Goal: Transaction & Acquisition: Purchase product/service

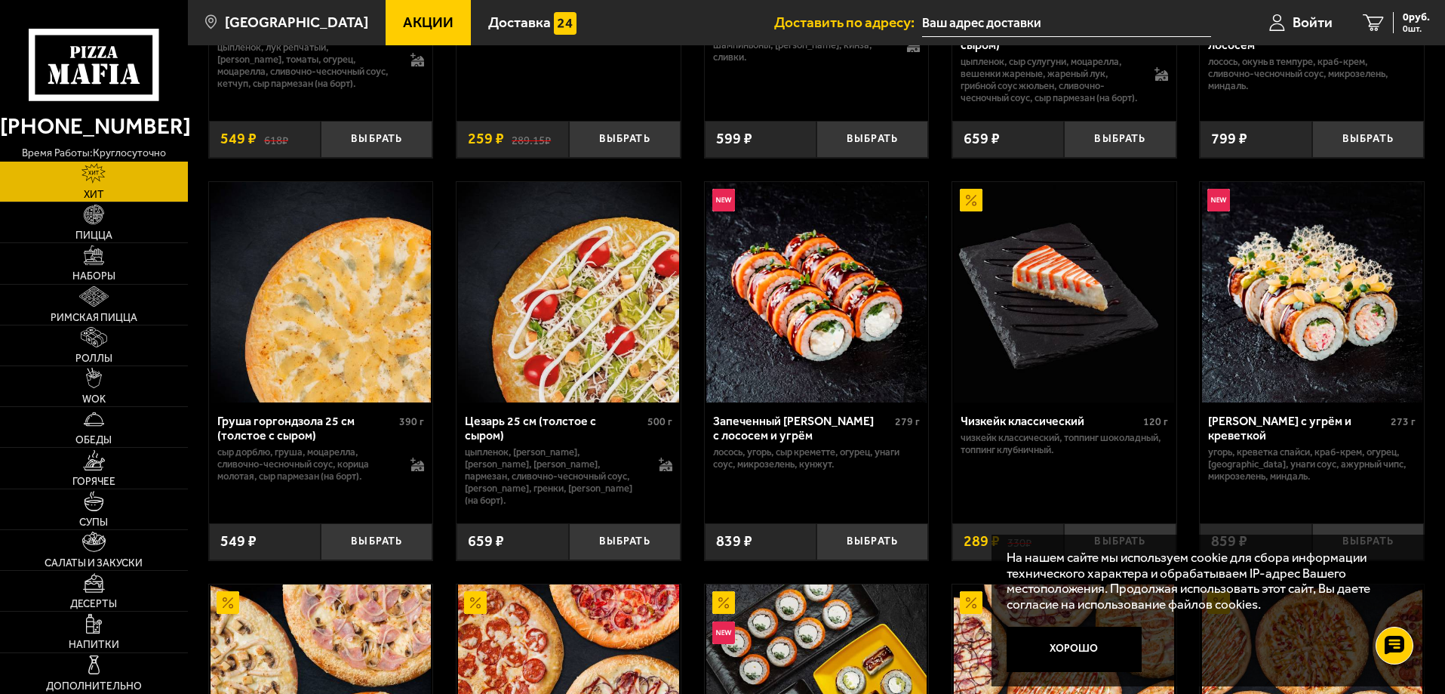
scroll to position [377, 0]
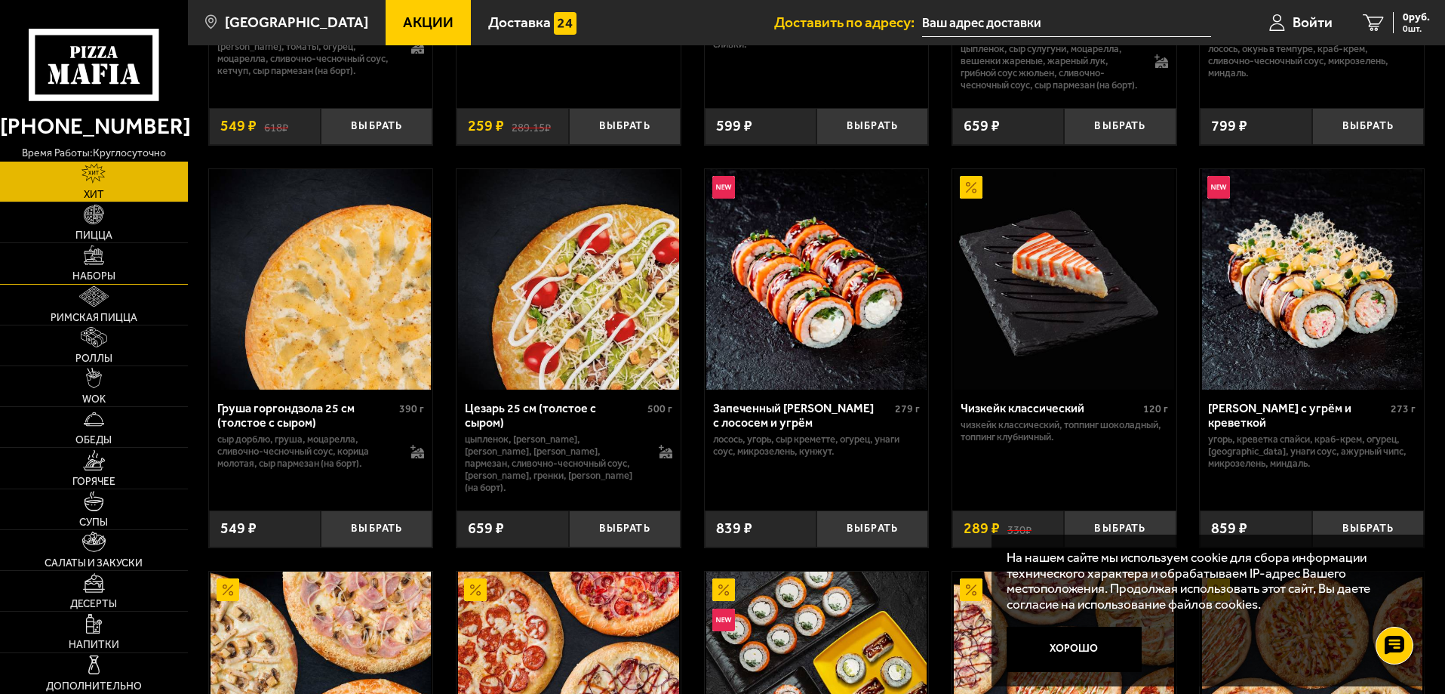
click at [99, 269] on link "Наборы" at bounding box center [94, 263] width 188 height 40
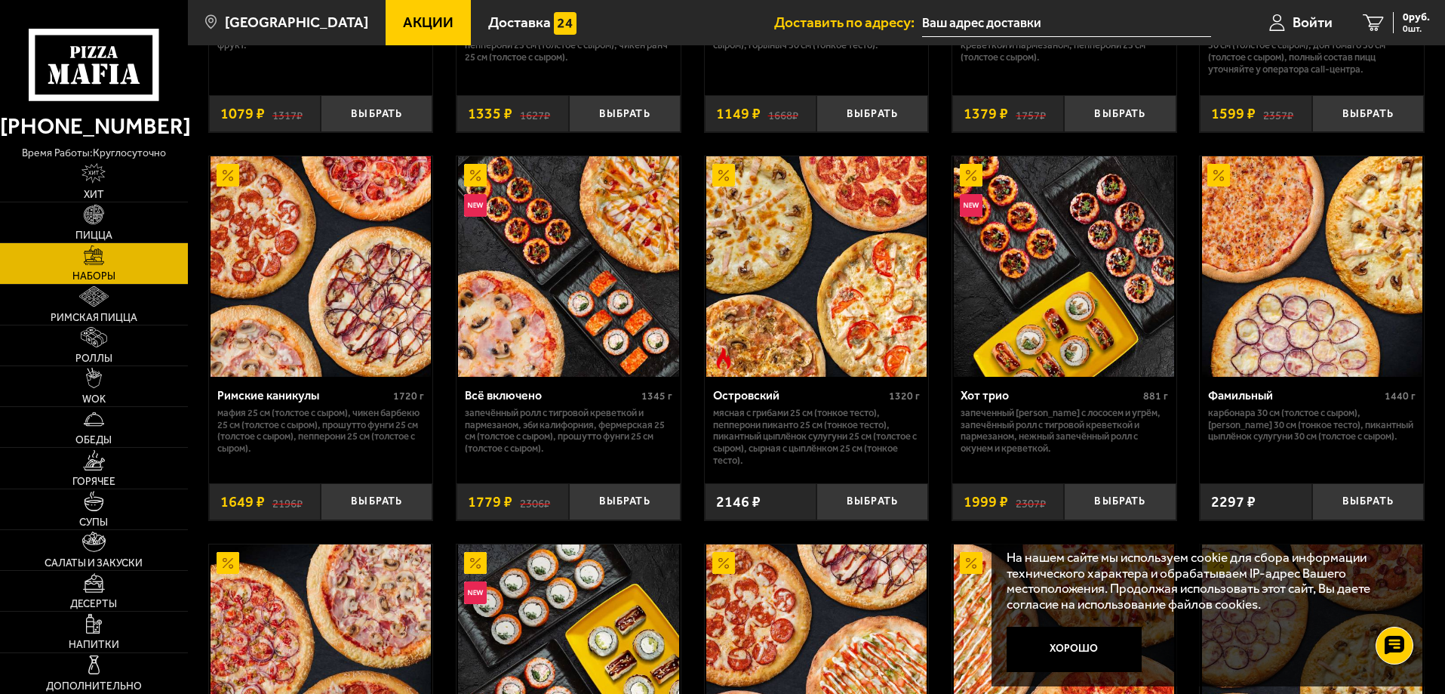
scroll to position [1132, 0]
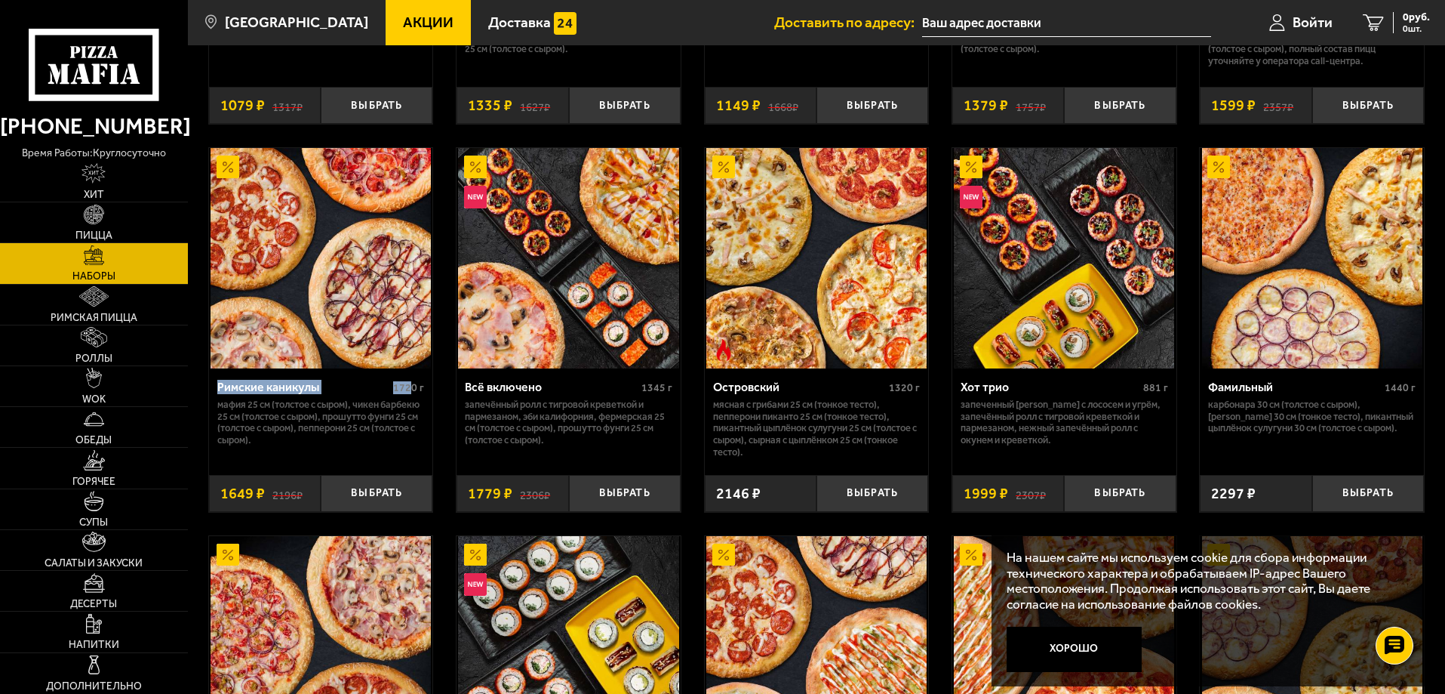
drag, startPoint x: 208, startPoint y: 392, endPoint x: 432, endPoint y: 390, distance: 224.2
click at [432, 390] on div "Римские каникулы 1720 г Мафия 25 см (толстое с сыром), Чикен Барбекю 25 см (тол…" at bounding box center [321, 329] width 226 height 365
click at [212, 448] on div "Римские каникулы 1720 г Мафия 25 см (толстое с сыром), Чикен Барбекю 25 см (тол…" at bounding box center [321, 415] width 224 height 95
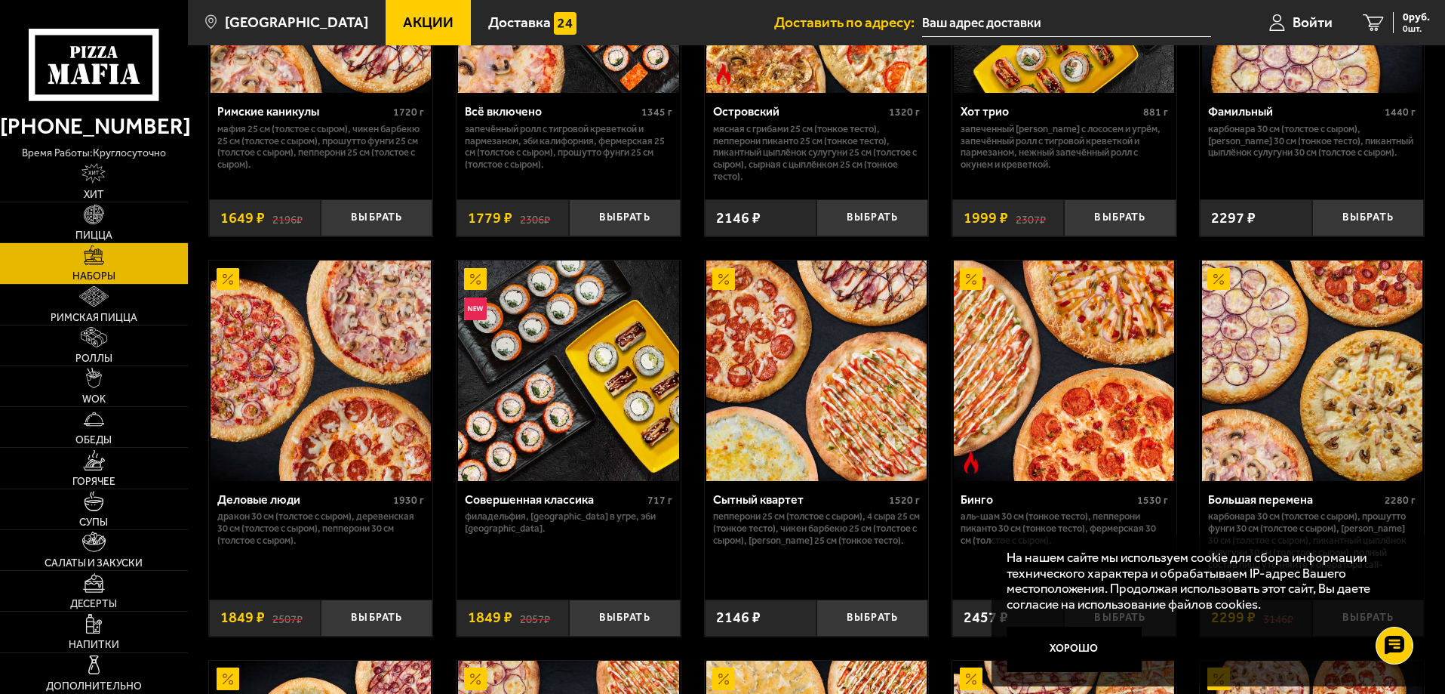
scroll to position [1434, 0]
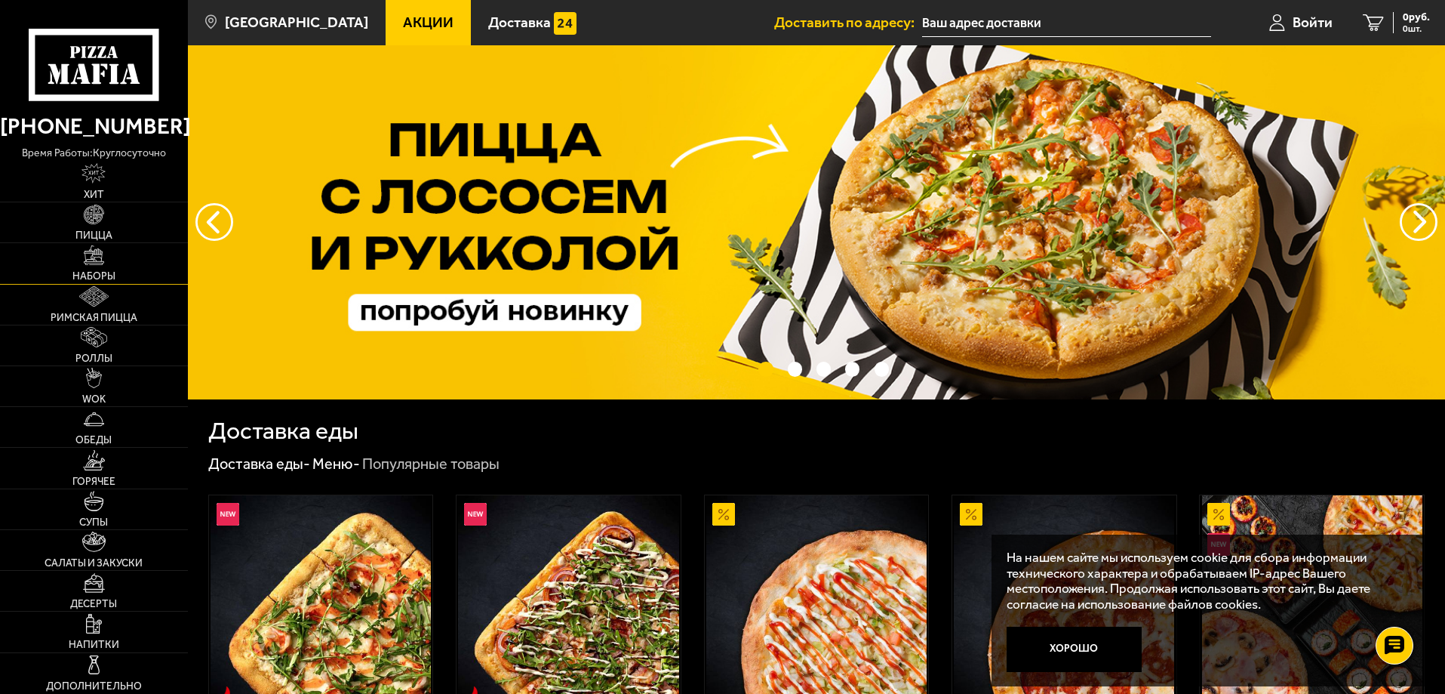
click at [112, 271] on span "Наборы" at bounding box center [93, 276] width 43 height 11
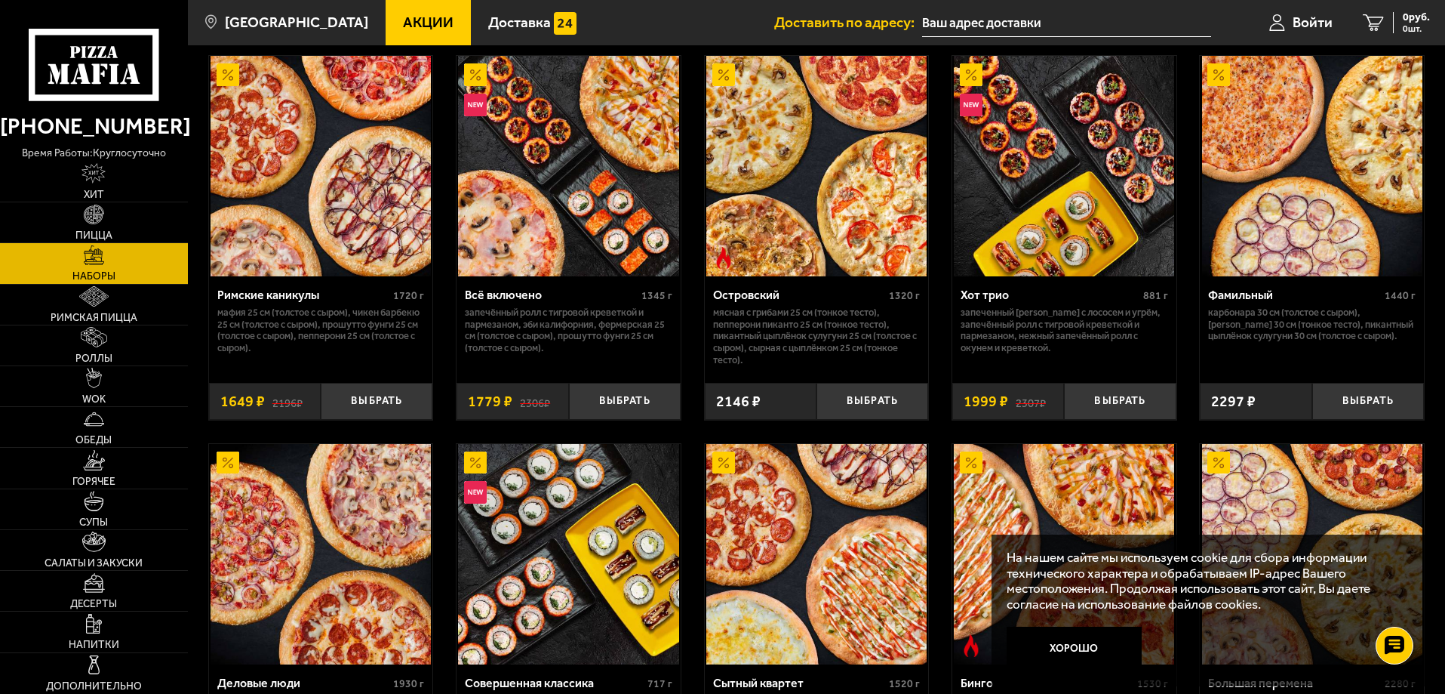
scroll to position [1197, 0]
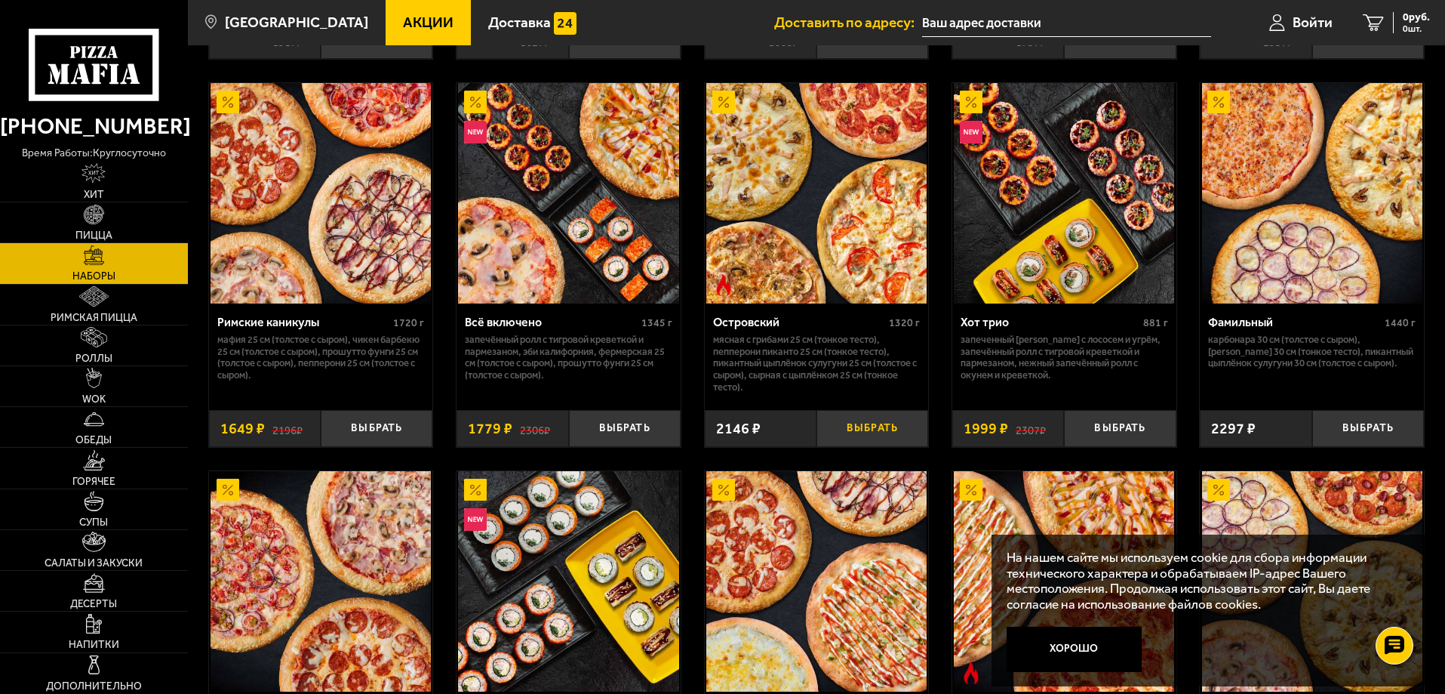
click at [869, 433] on button "Выбрать" at bounding box center [873, 428] width 112 height 37
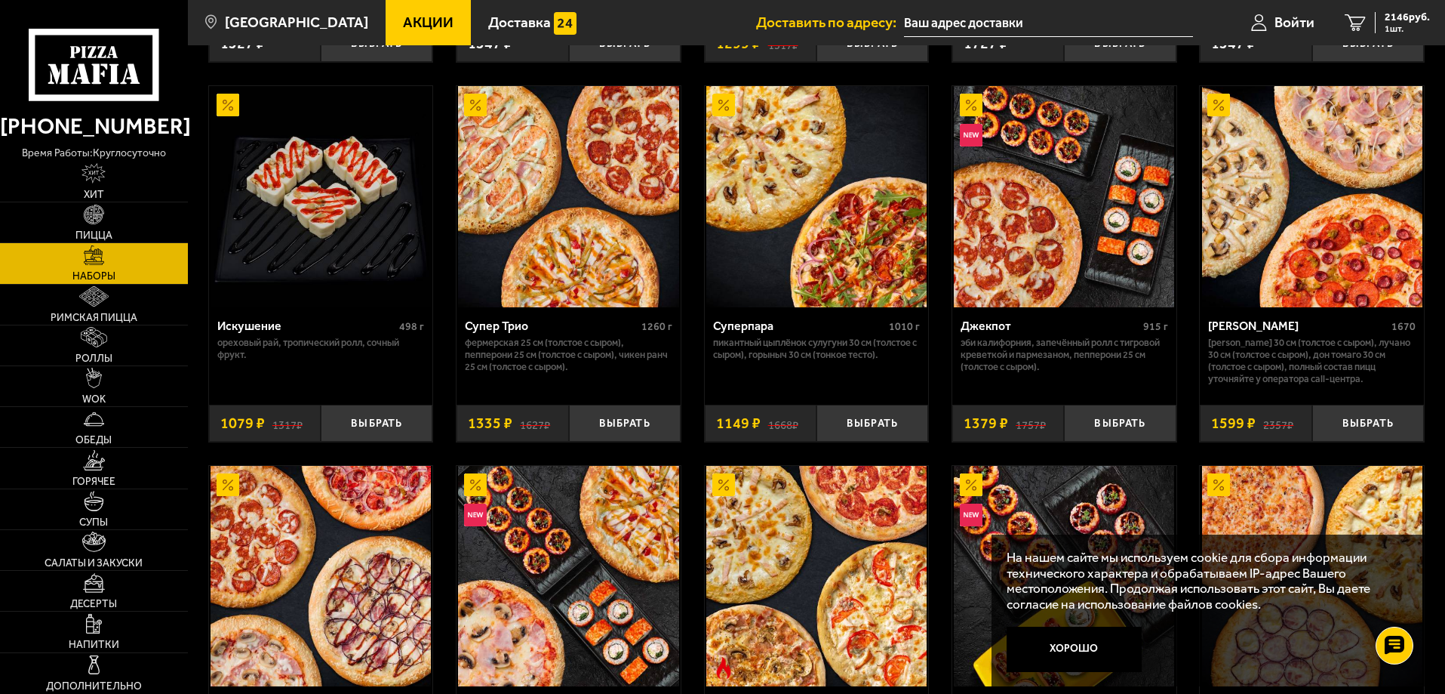
scroll to position [518, 0]
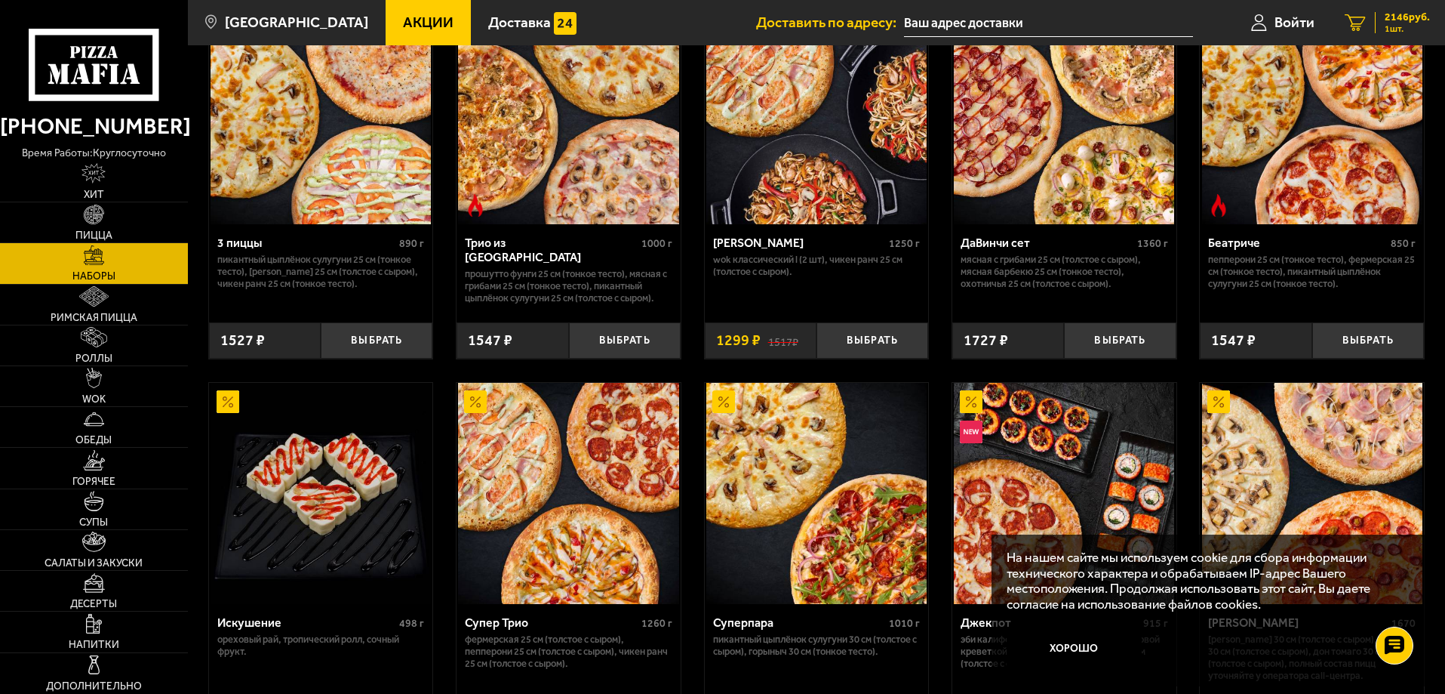
click at [1409, 13] on span "2146 руб." at bounding box center [1407, 17] width 45 height 11
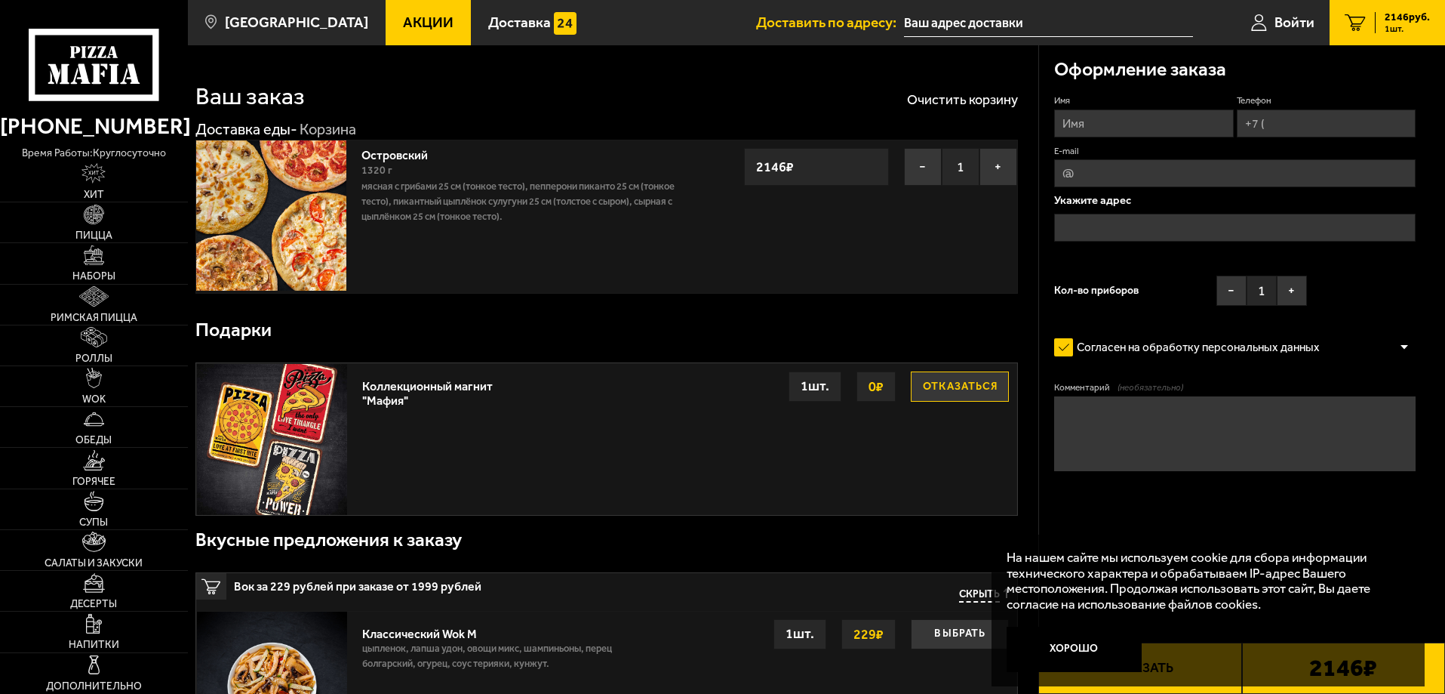
click at [1094, 126] on input "Имя" at bounding box center [1143, 123] width 179 height 28
type input "Алексей"
type input "+7 (911) 755-09-37"
click at [1086, 176] on input "E-mail" at bounding box center [1235, 173] width 362 height 28
click at [1074, 232] on input "text" at bounding box center [1235, 228] width 362 height 28
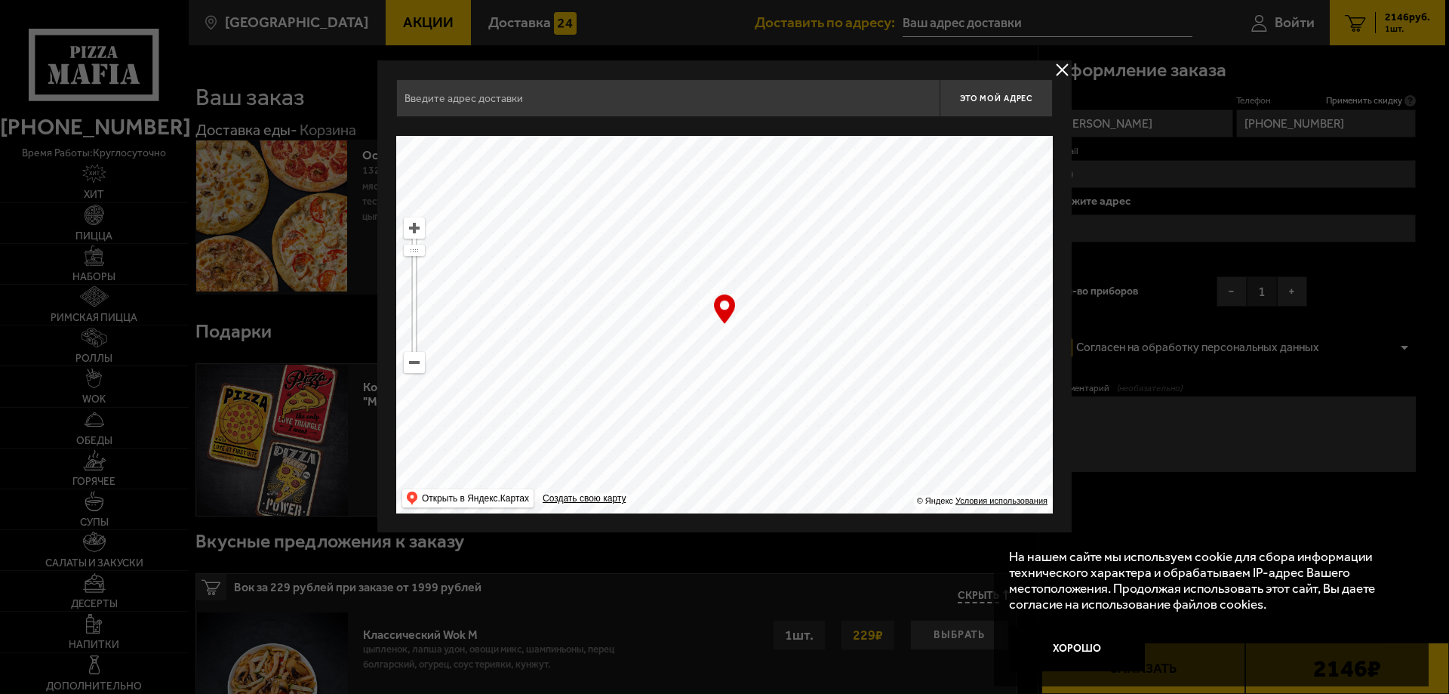
click at [508, 97] on input "text" at bounding box center [667, 98] width 543 height 38
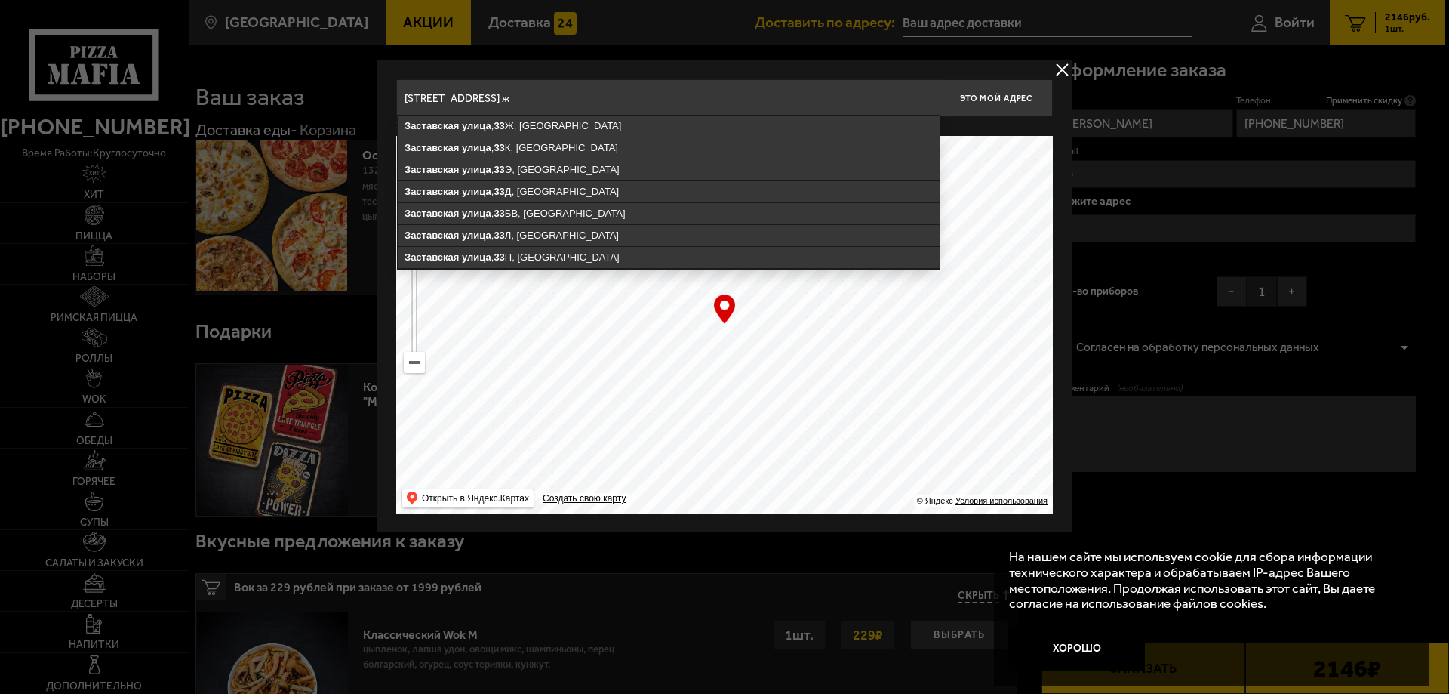
type input "улица заставская 33 ж"
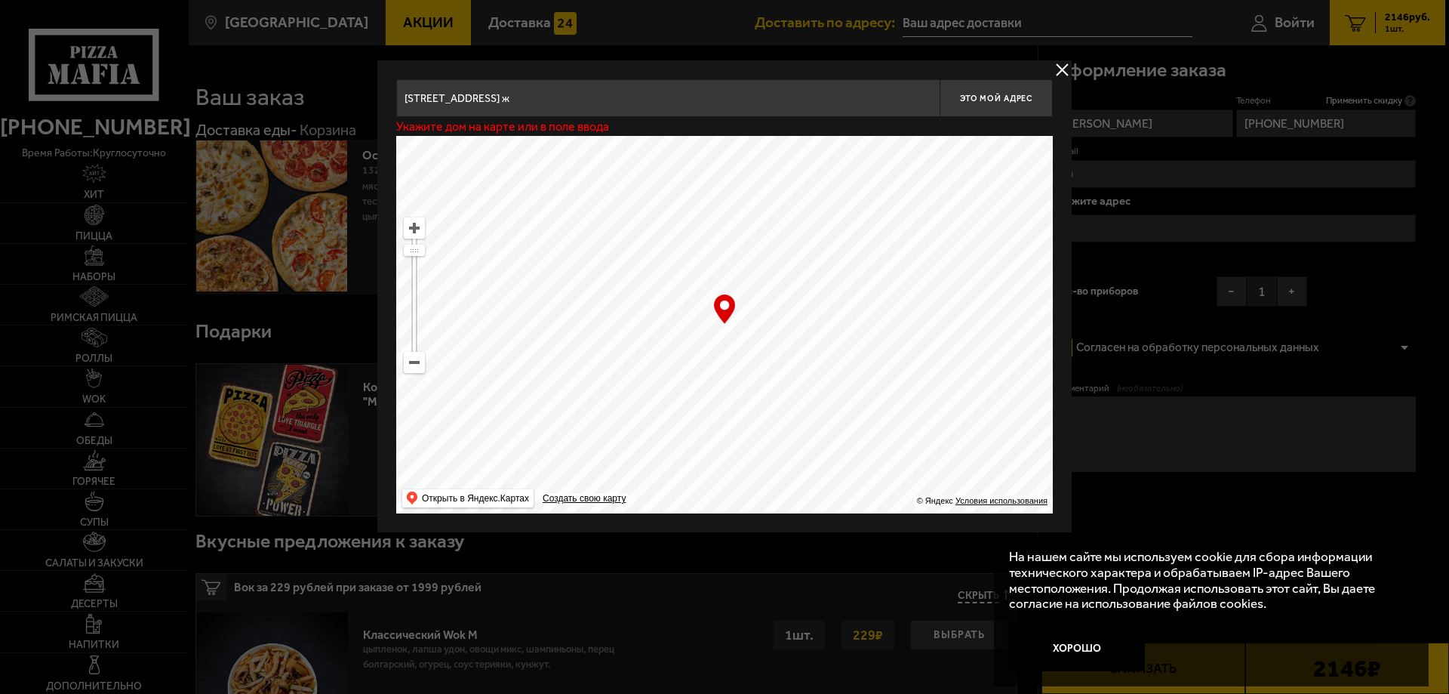
click at [1293, 291] on div at bounding box center [724, 347] width 1449 height 694
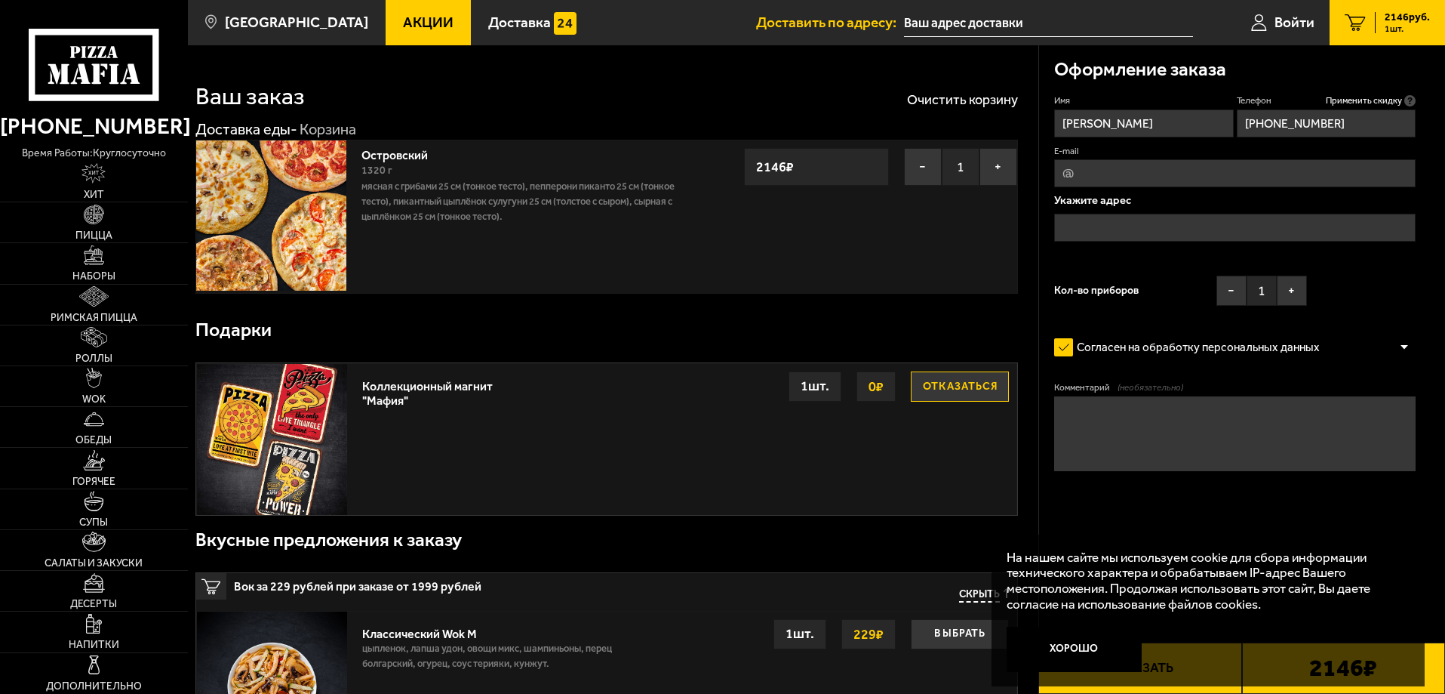
click at [1293, 291] on button "+" at bounding box center [1292, 291] width 30 height 30
click at [1089, 227] on input "text" at bounding box center [1235, 228] width 362 height 28
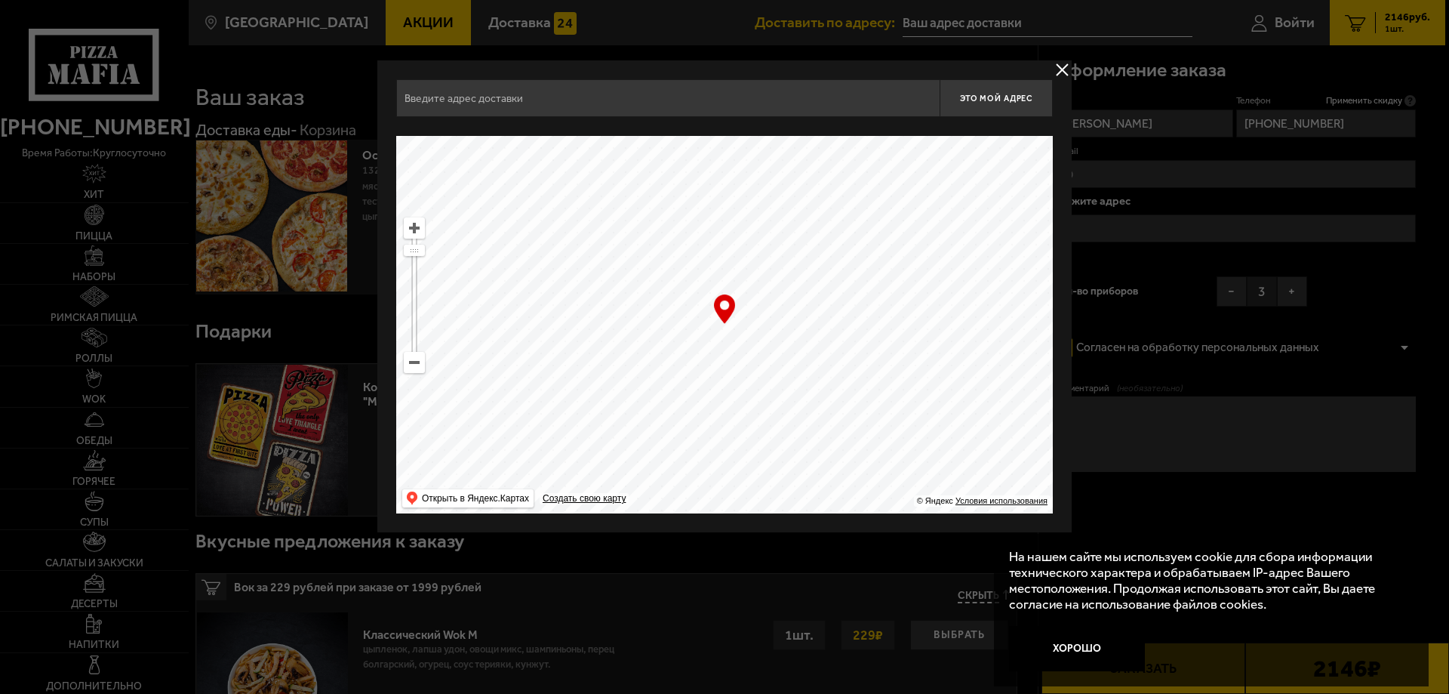
click at [469, 98] on input "text" at bounding box center [667, 98] width 543 height 38
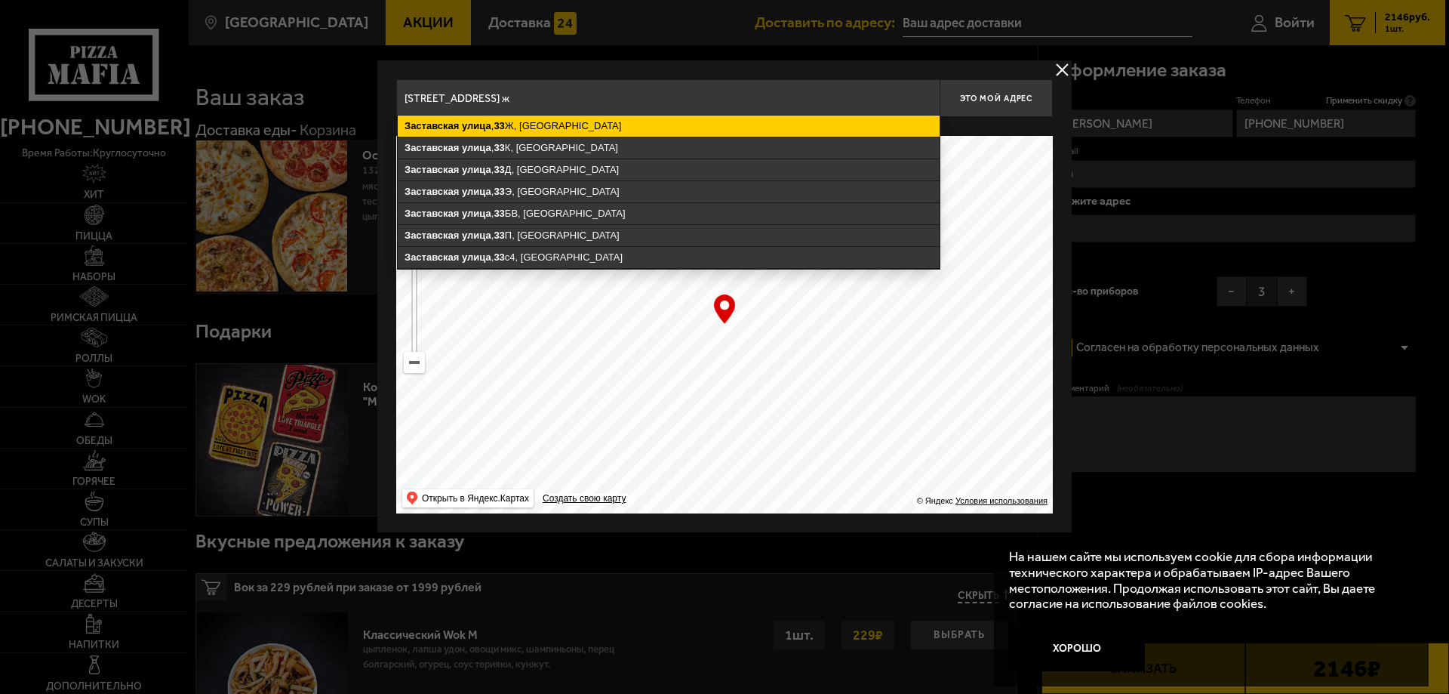
click at [477, 134] on ymaps "Заставская улица , 33 Ж, Санкт-Петербург" at bounding box center [669, 125] width 542 height 21
type input "Санкт-Петербург, Заставская улица, 33Ж"
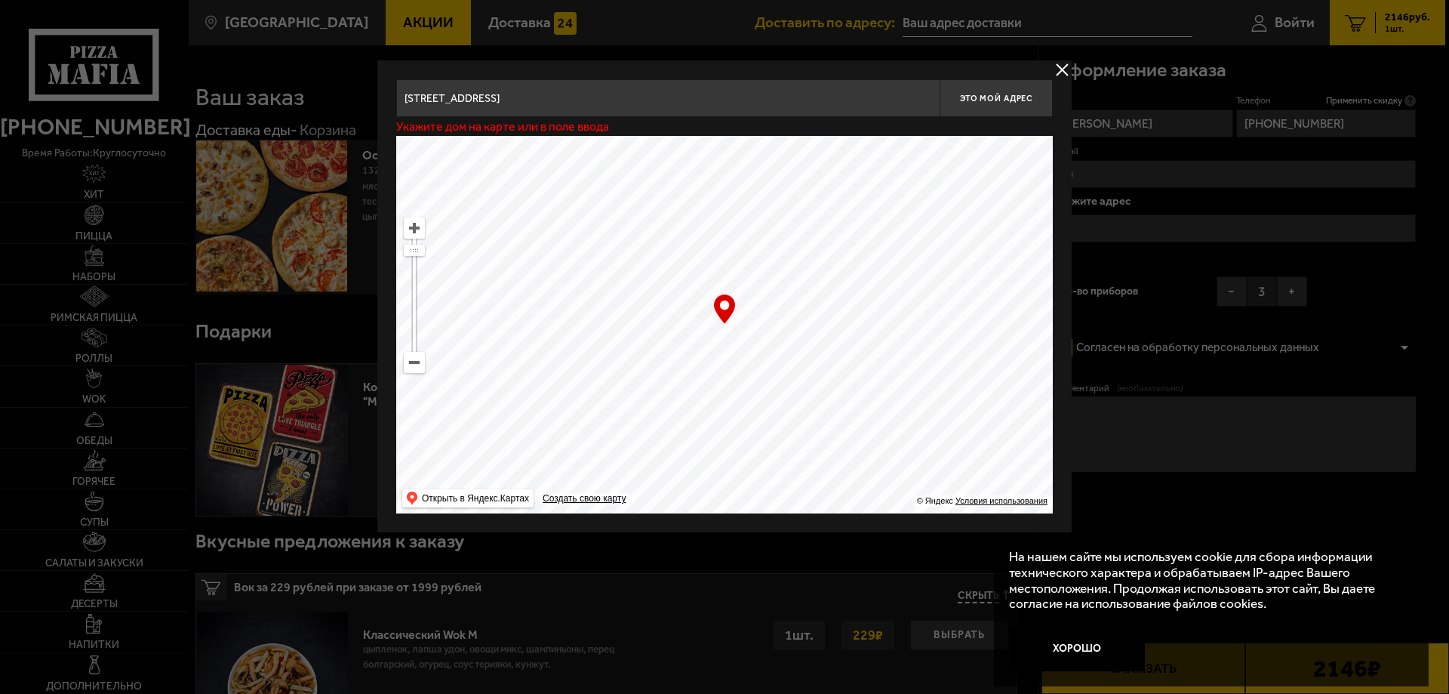
type input "Заставская улица, 33Ж"
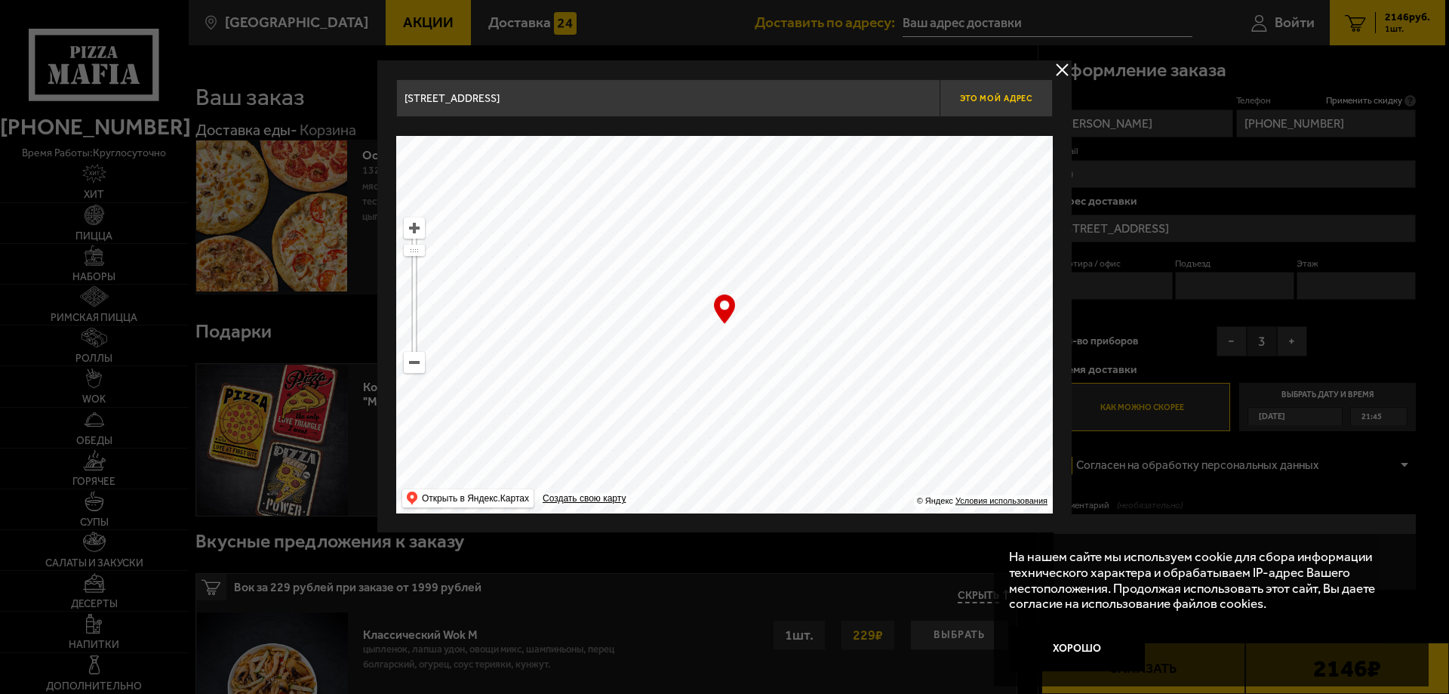
click at [989, 99] on span "Это мой адрес" at bounding box center [996, 99] width 72 height 10
type input "Заставская улица, 33Ж"
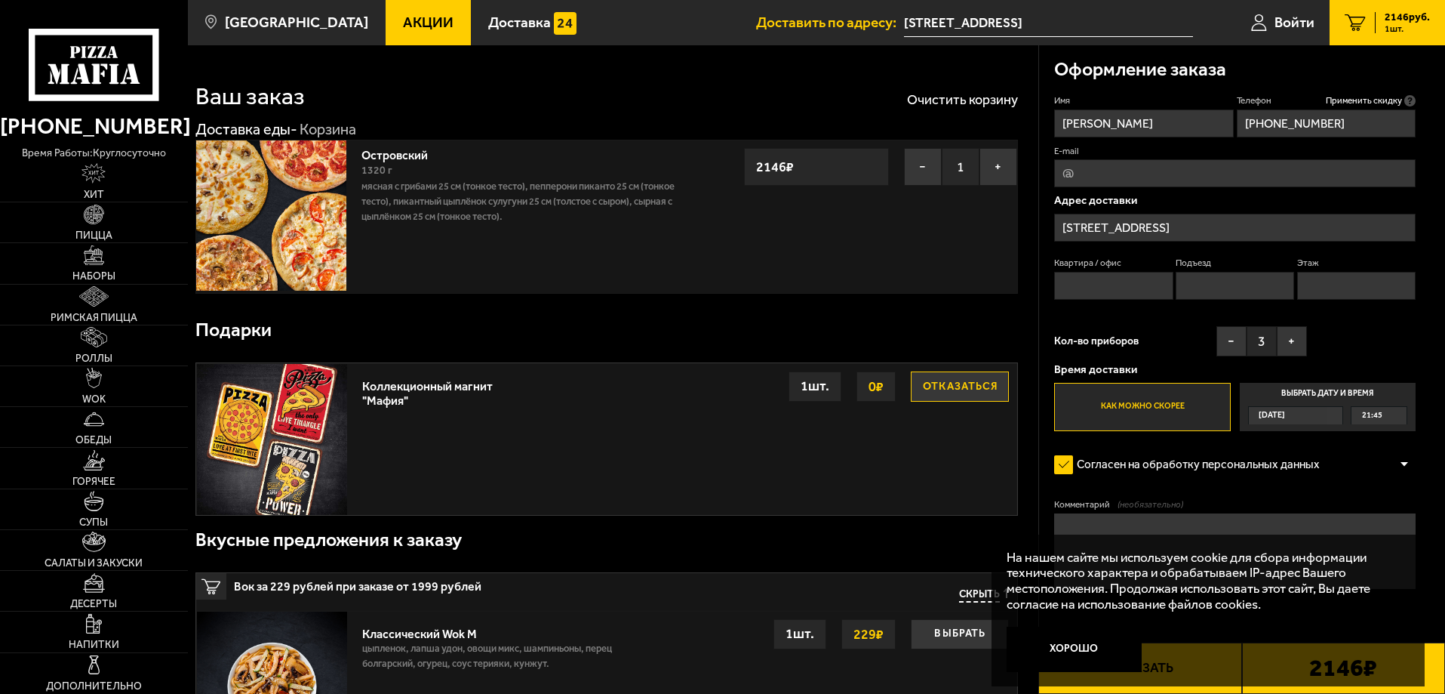
click at [1107, 285] on input "Квартира / офис" at bounding box center [1113, 286] width 119 height 28
type input "Офис 411"
click at [1332, 282] on input "Этаж" at bounding box center [1357, 286] width 119 height 28
type input "4"
click at [1301, 417] on div "Сегодня" at bounding box center [1288, 415] width 79 height 17
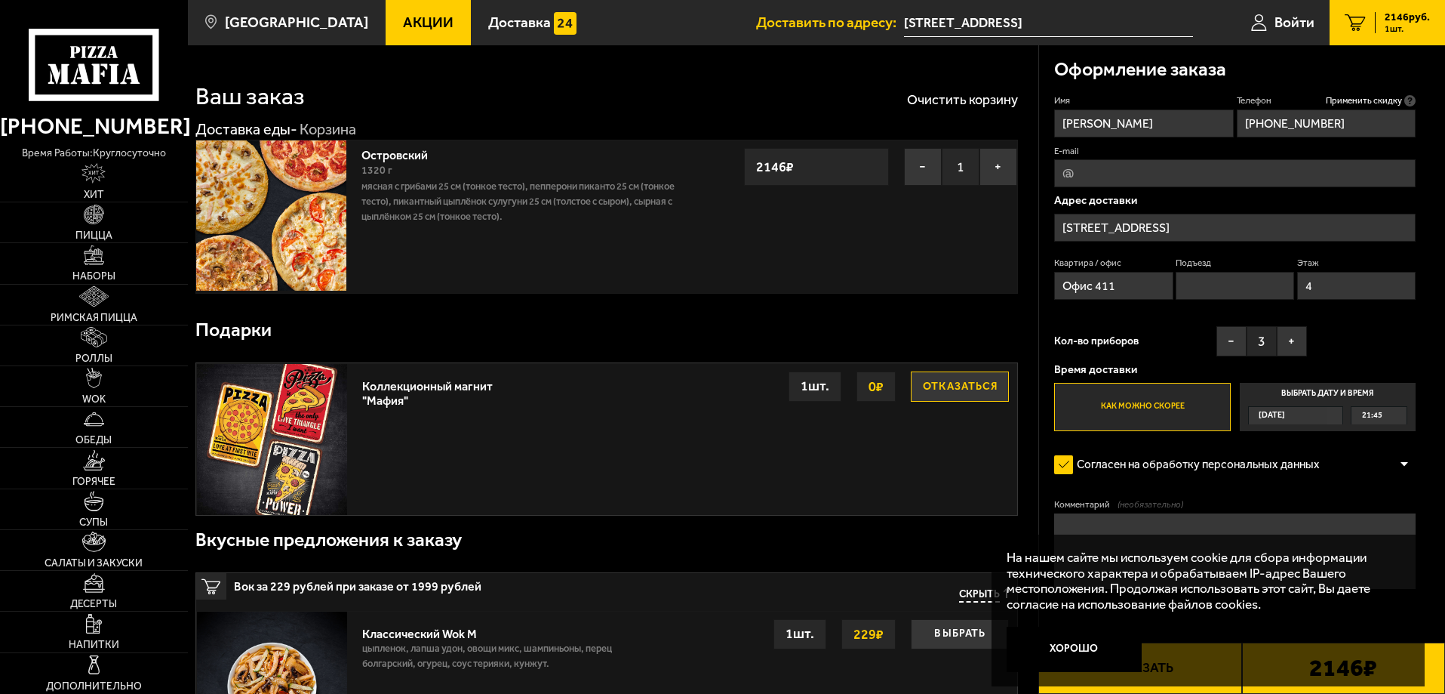
click at [0, 0] on input "Выбрать дату и время Сегодня 21:45" at bounding box center [0, 0] width 0 height 0
click at [1356, 399] on label "Выбрать дату и время Сегодня 21:45" at bounding box center [1328, 407] width 176 height 48
click at [0, 0] on input "Выбрать дату и время Сегодня 21:45" at bounding box center [0, 0] width 0 height 0
click at [1362, 391] on label "Выбрать дату и время Сегодня 21:45" at bounding box center [1328, 407] width 176 height 48
click at [0, 0] on input "Выбрать дату и время Сегодня 21:45" at bounding box center [0, 0] width 0 height 0
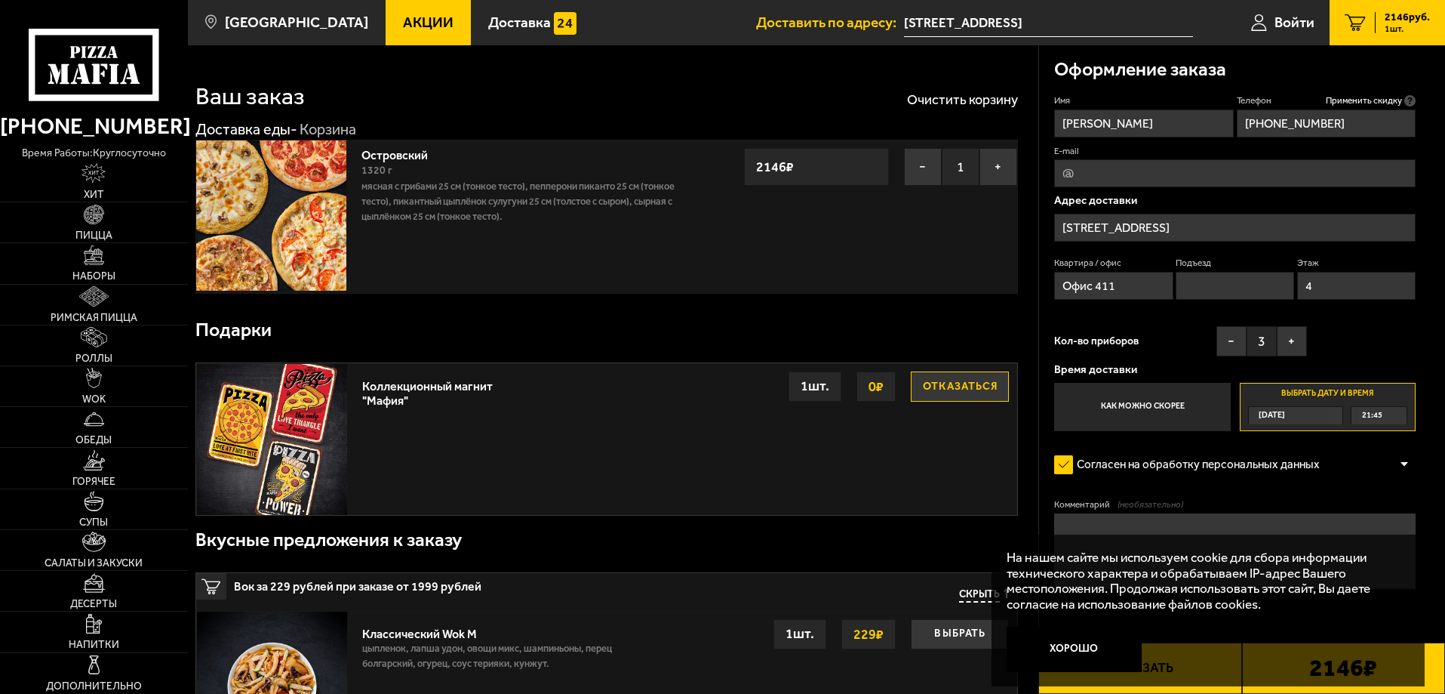
click at [1362, 391] on label "Выбрать дату и время Сегодня 21:45" at bounding box center [1328, 407] width 176 height 48
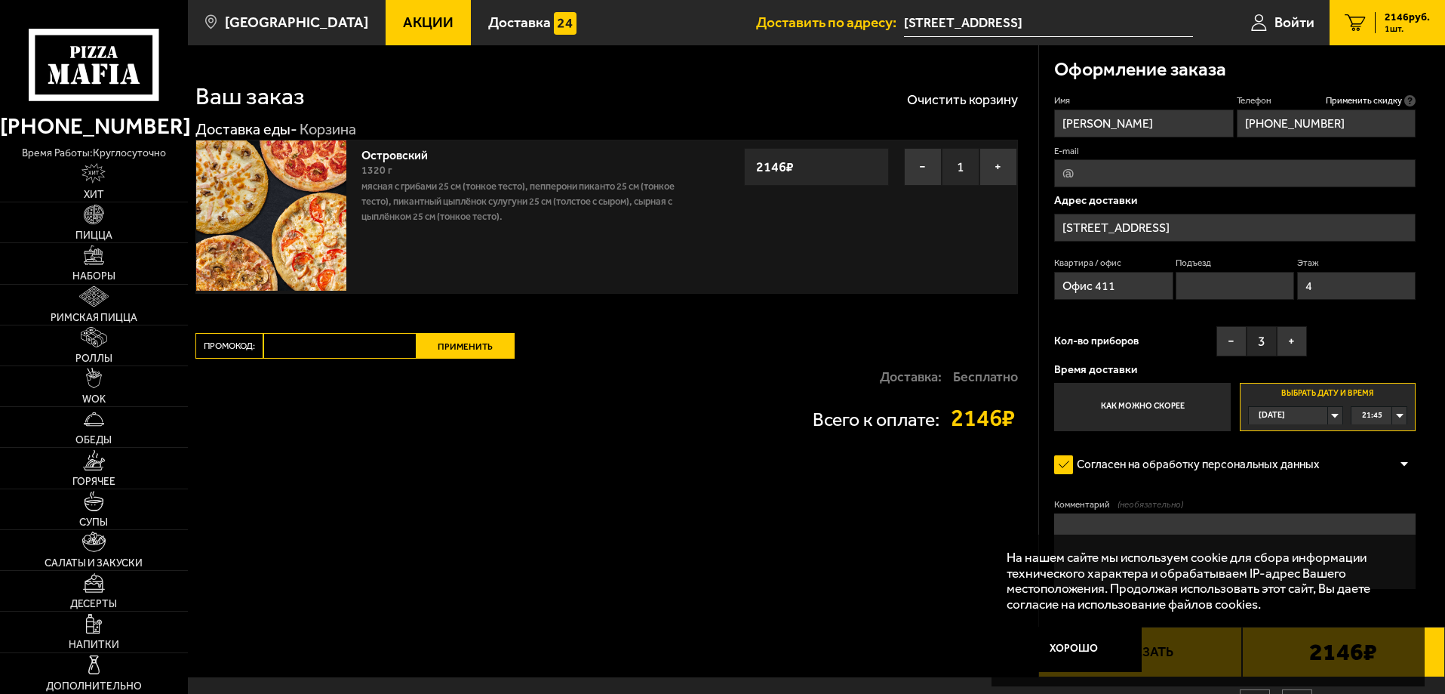
click at [1328, 416] on div "Сегодня" at bounding box center [1288, 415] width 79 height 17
click at [1286, 450] on span "Завтра" at bounding box center [1273, 452] width 26 height 17
click at [1399, 417] on div "00:00" at bounding box center [1379, 415] width 55 height 17
click at [1381, 438] on span "11:00" at bounding box center [1373, 430] width 20 height 17
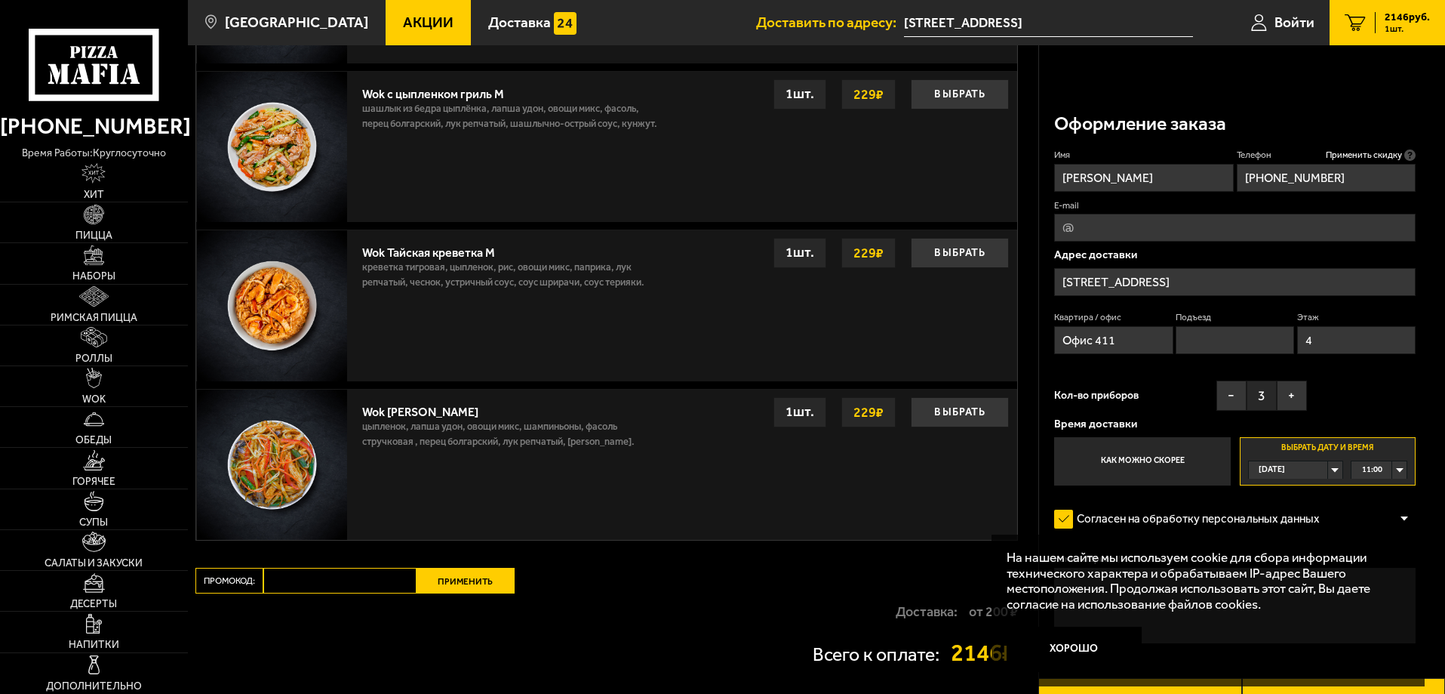
scroll to position [1153, 0]
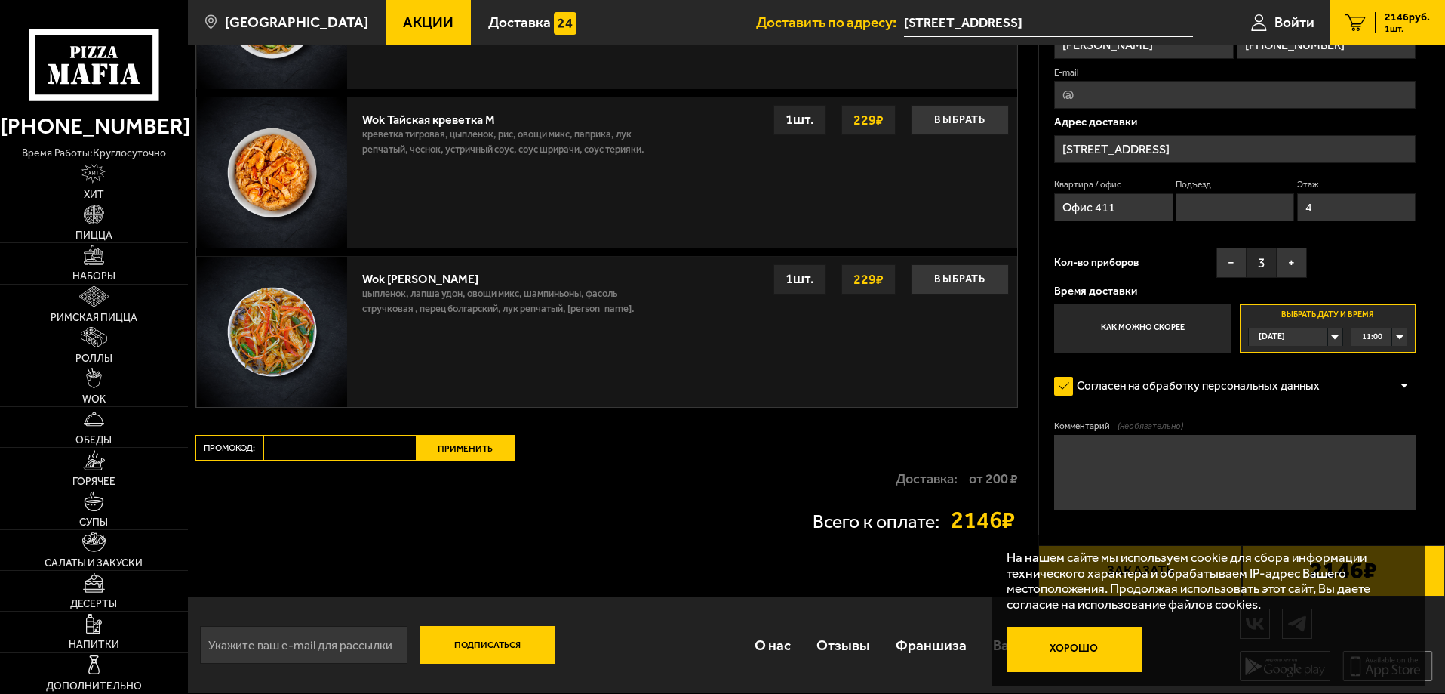
click at [1067, 651] on button "Хорошо" at bounding box center [1075, 648] width 136 height 45
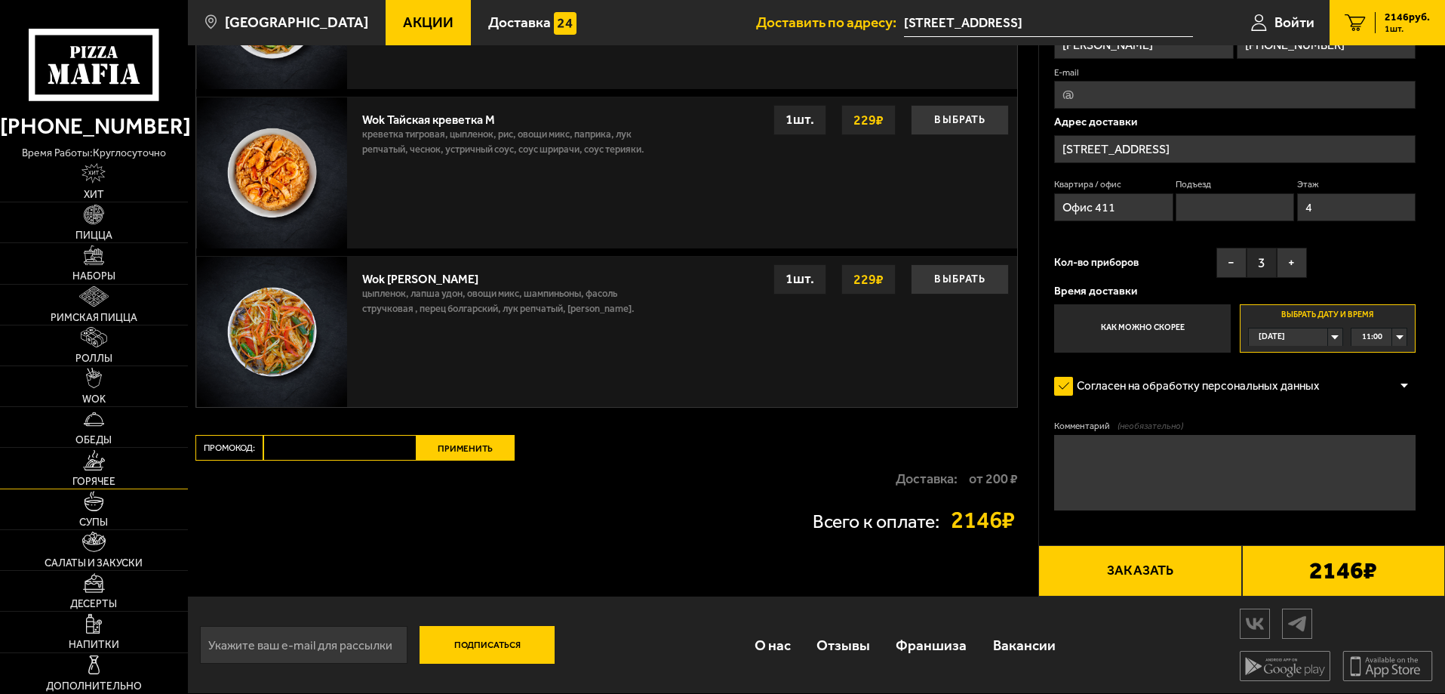
click at [97, 462] on img at bounding box center [94, 460] width 23 height 20
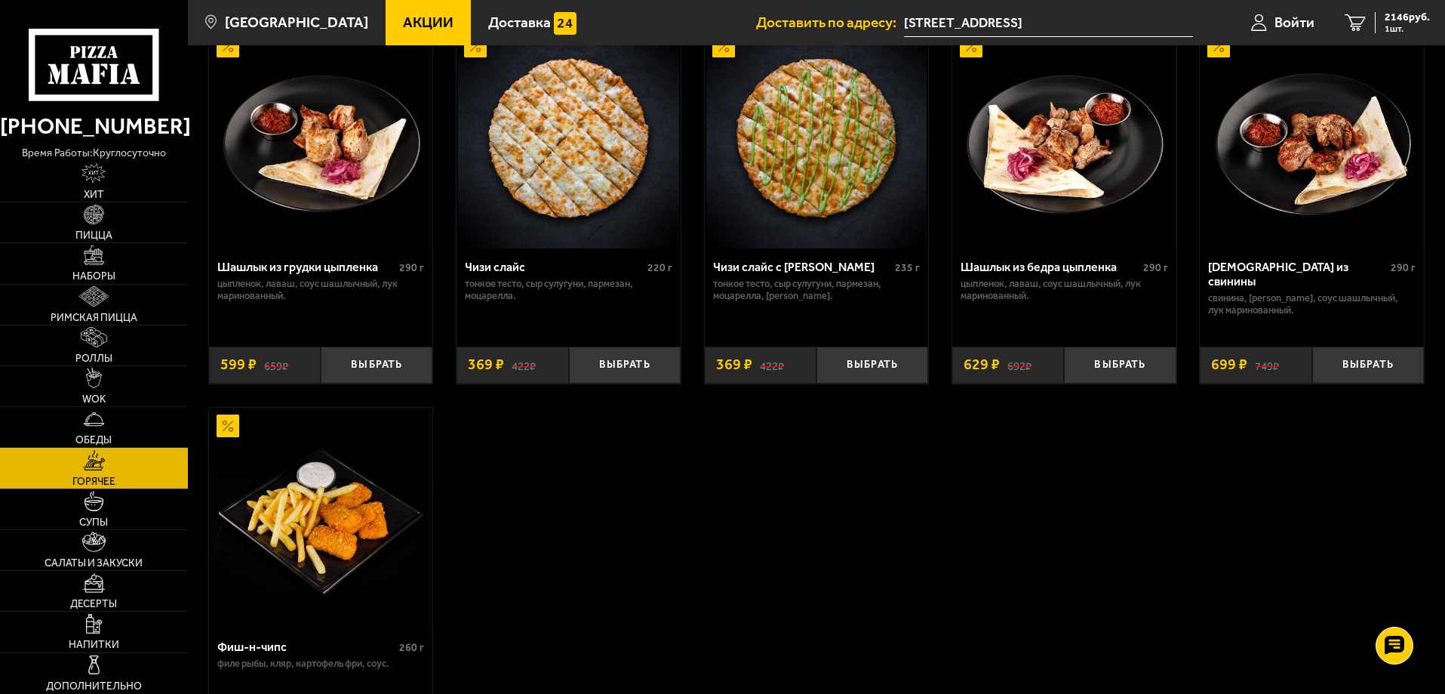
scroll to position [981, 0]
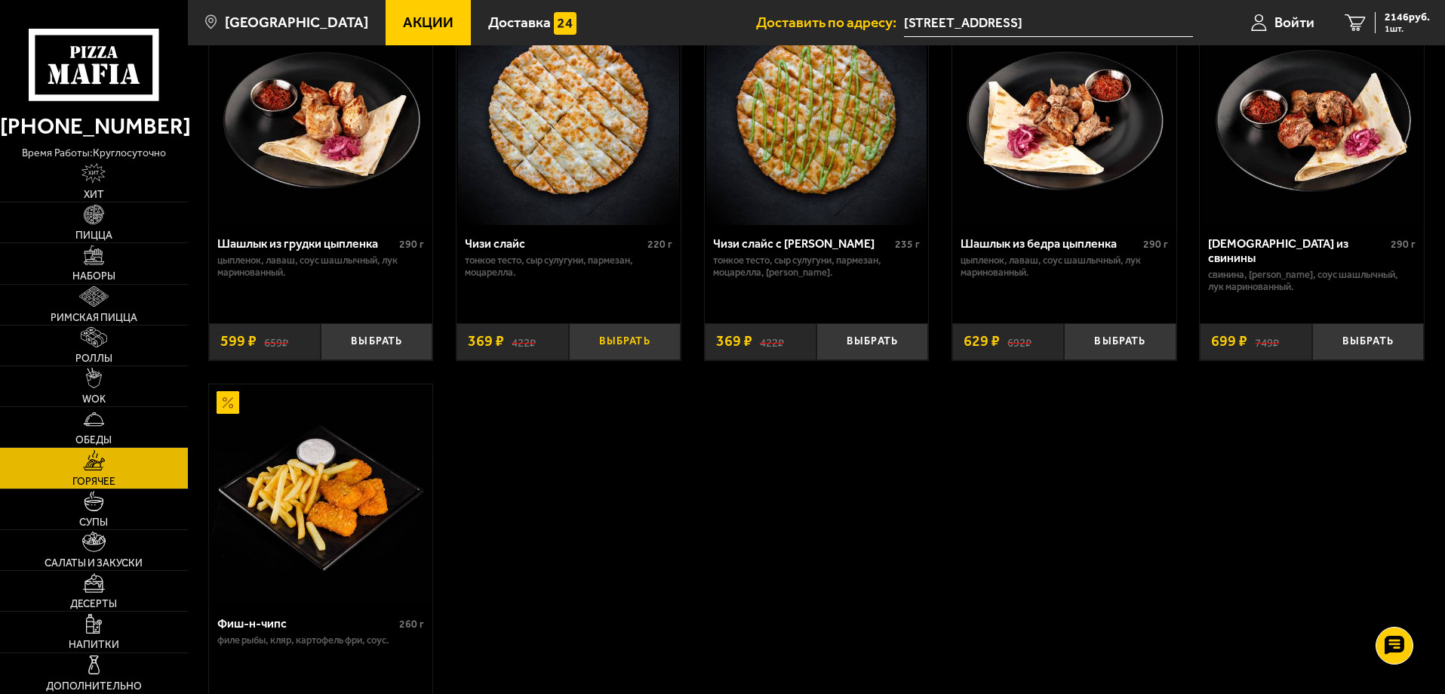
click at [628, 359] on button "Выбрать" at bounding box center [625, 341] width 112 height 37
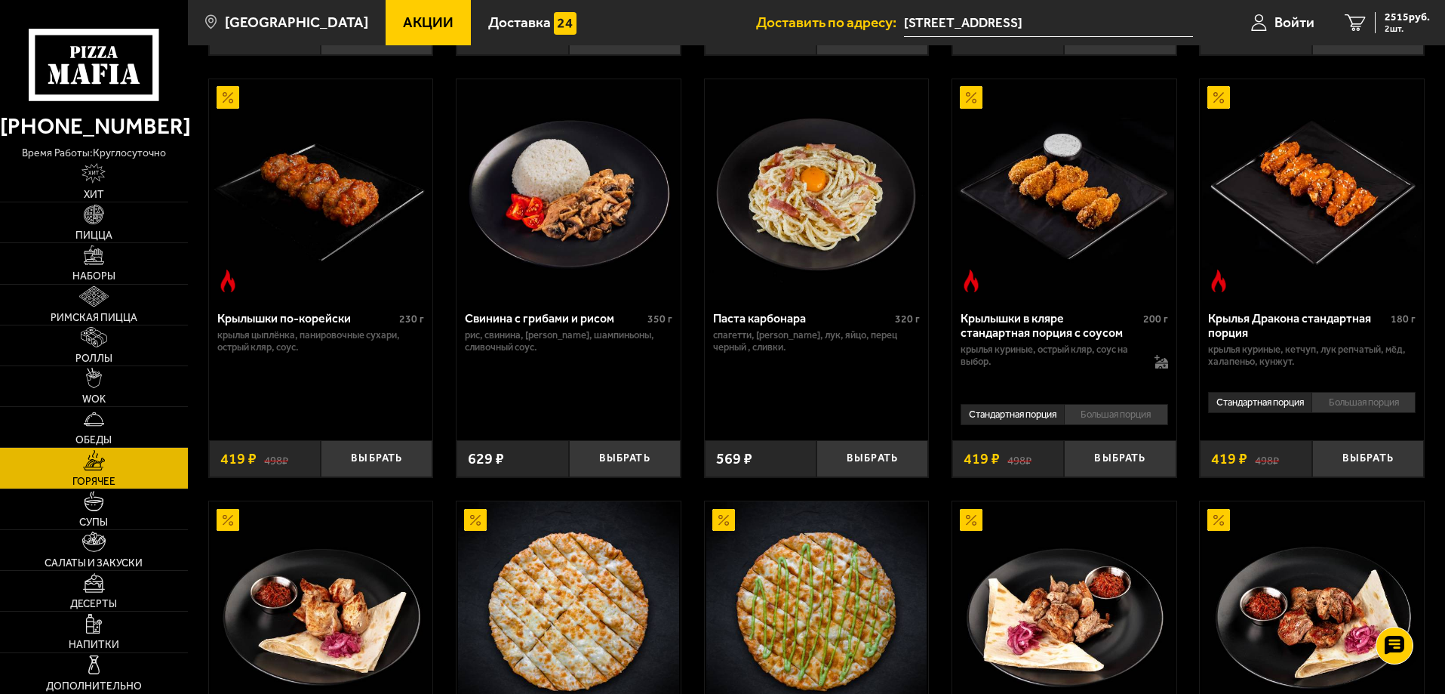
scroll to position [453, 0]
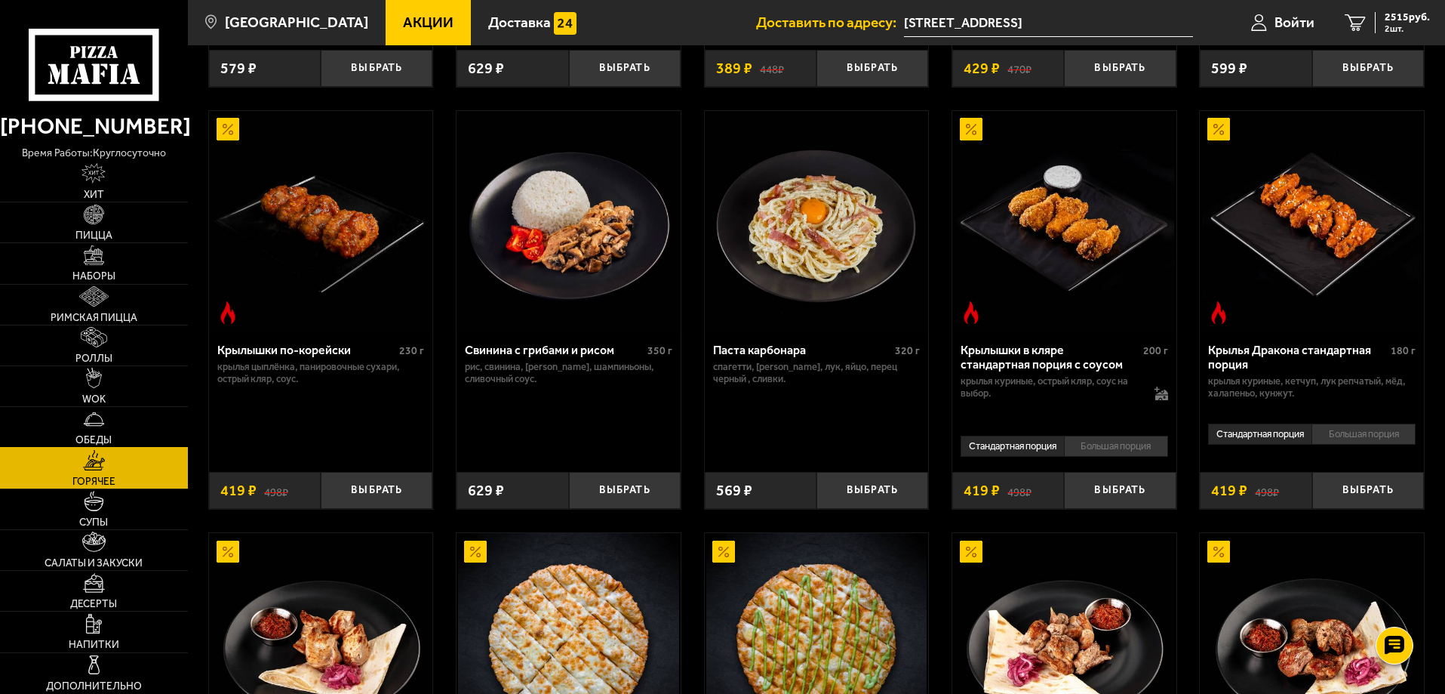
click at [97, 427] on img at bounding box center [94, 419] width 20 height 20
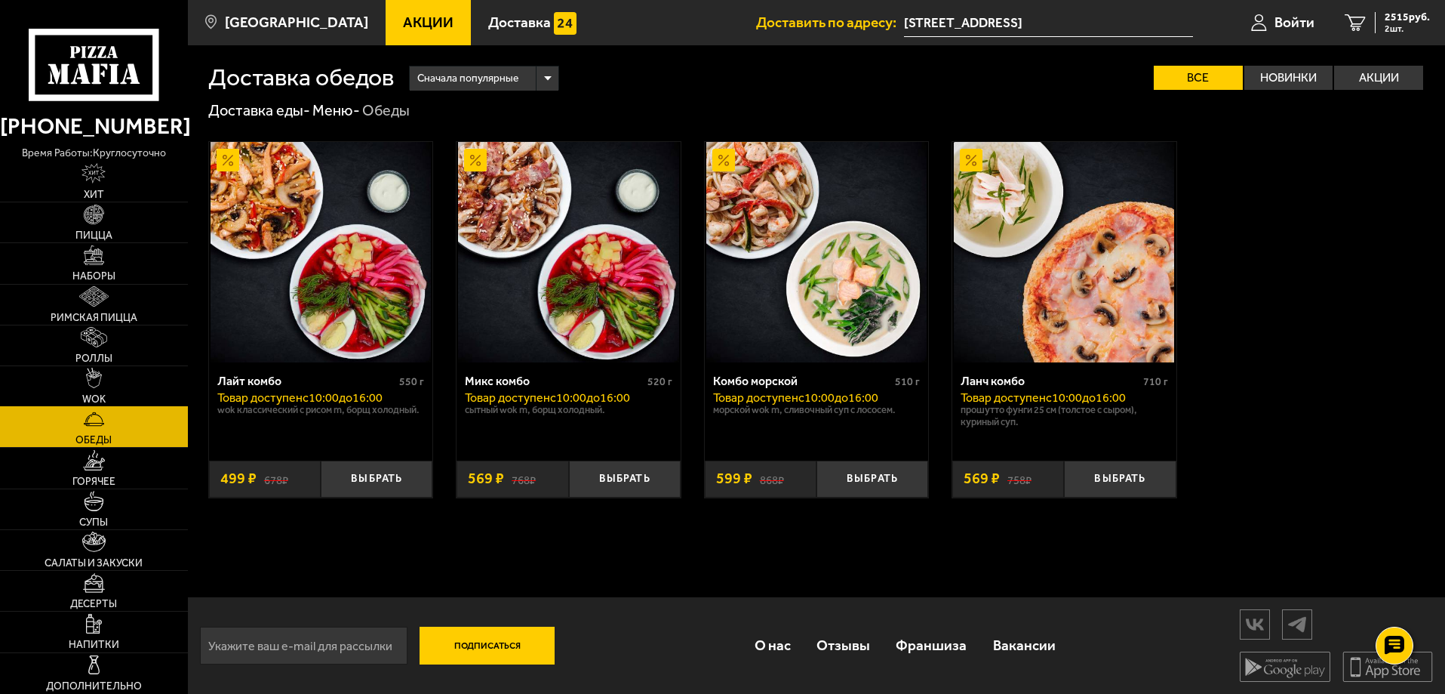
click at [106, 383] on link "WOK" at bounding box center [94, 386] width 188 height 40
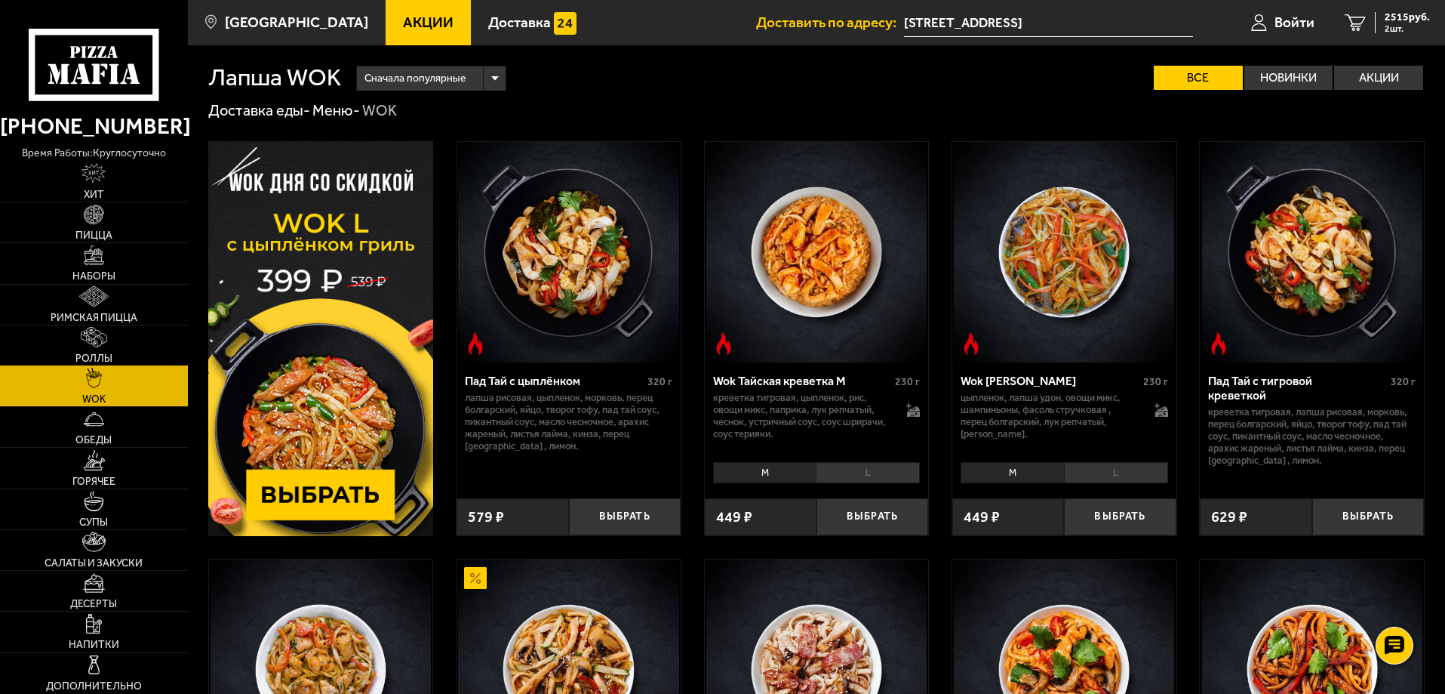
click at [94, 342] on img at bounding box center [94, 337] width 26 height 20
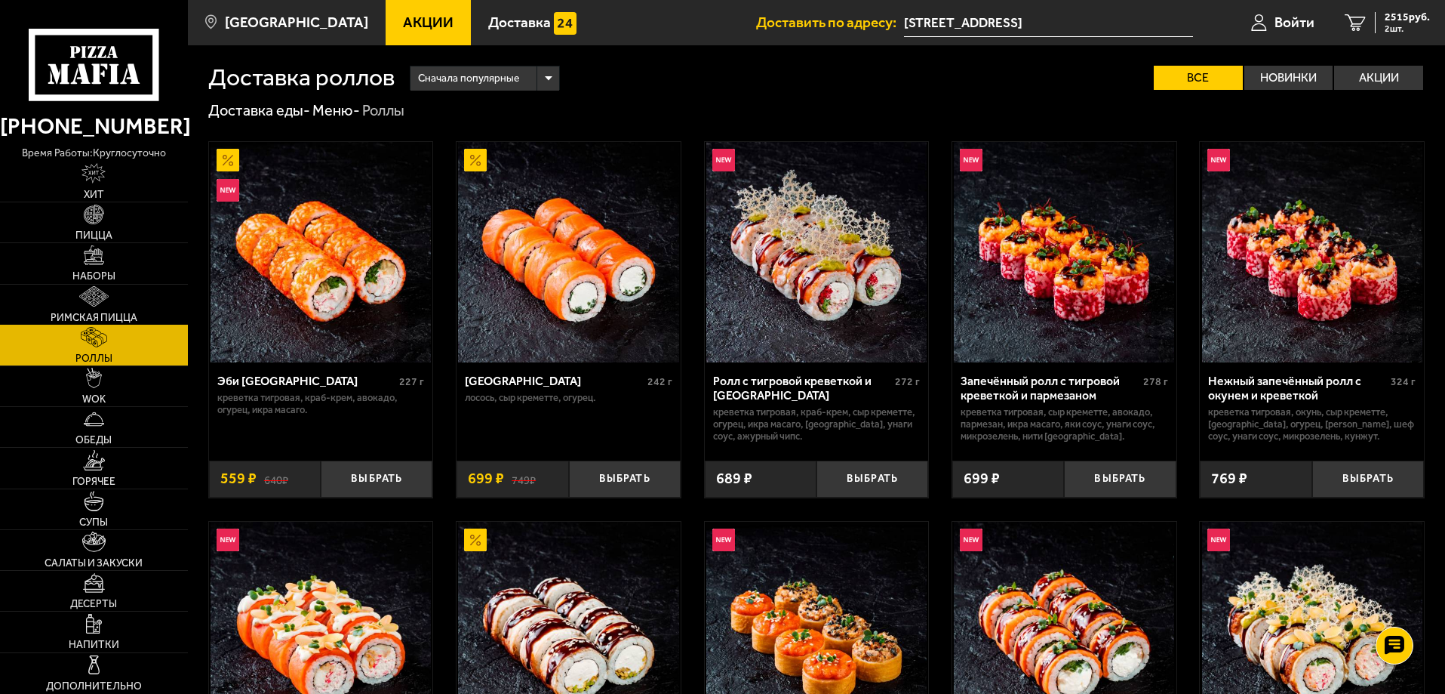
click at [103, 303] on img at bounding box center [93, 296] width 29 height 20
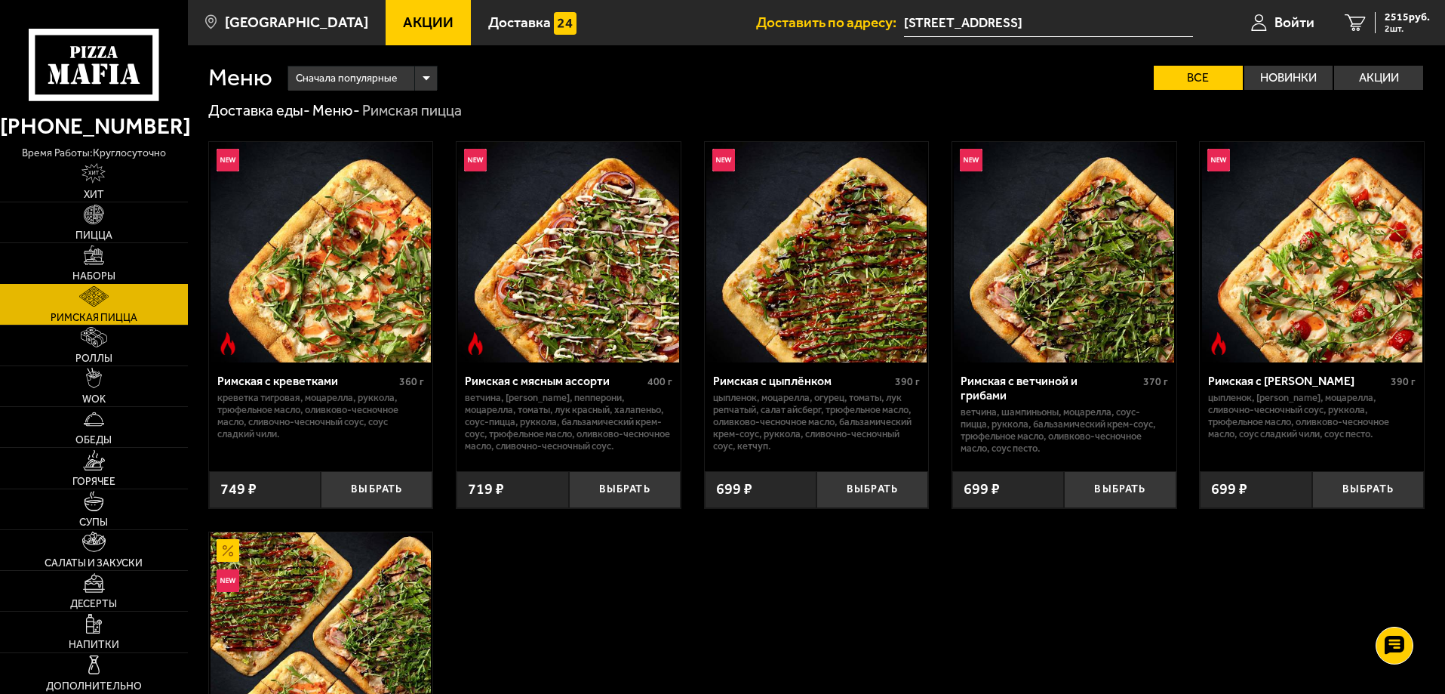
click at [105, 266] on link "Наборы" at bounding box center [94, 263] width 188 height 40
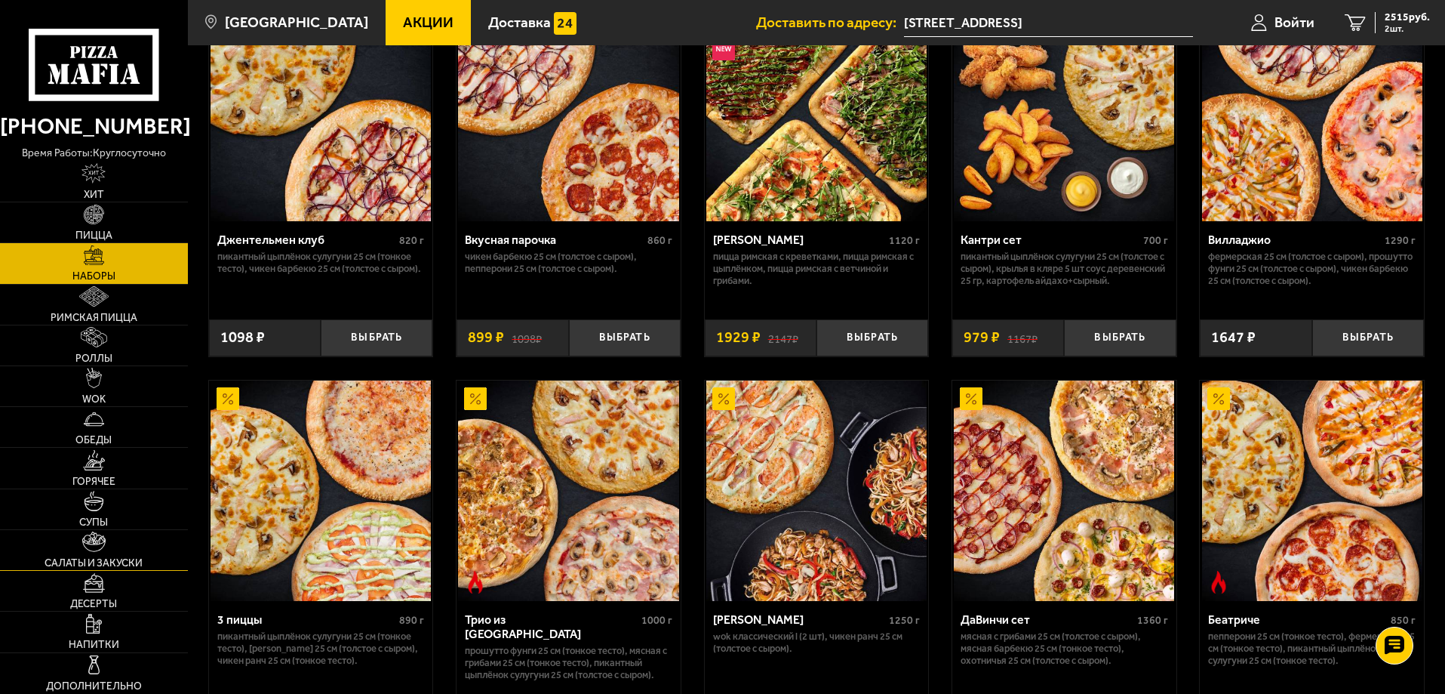
scroll to position [151, 0]
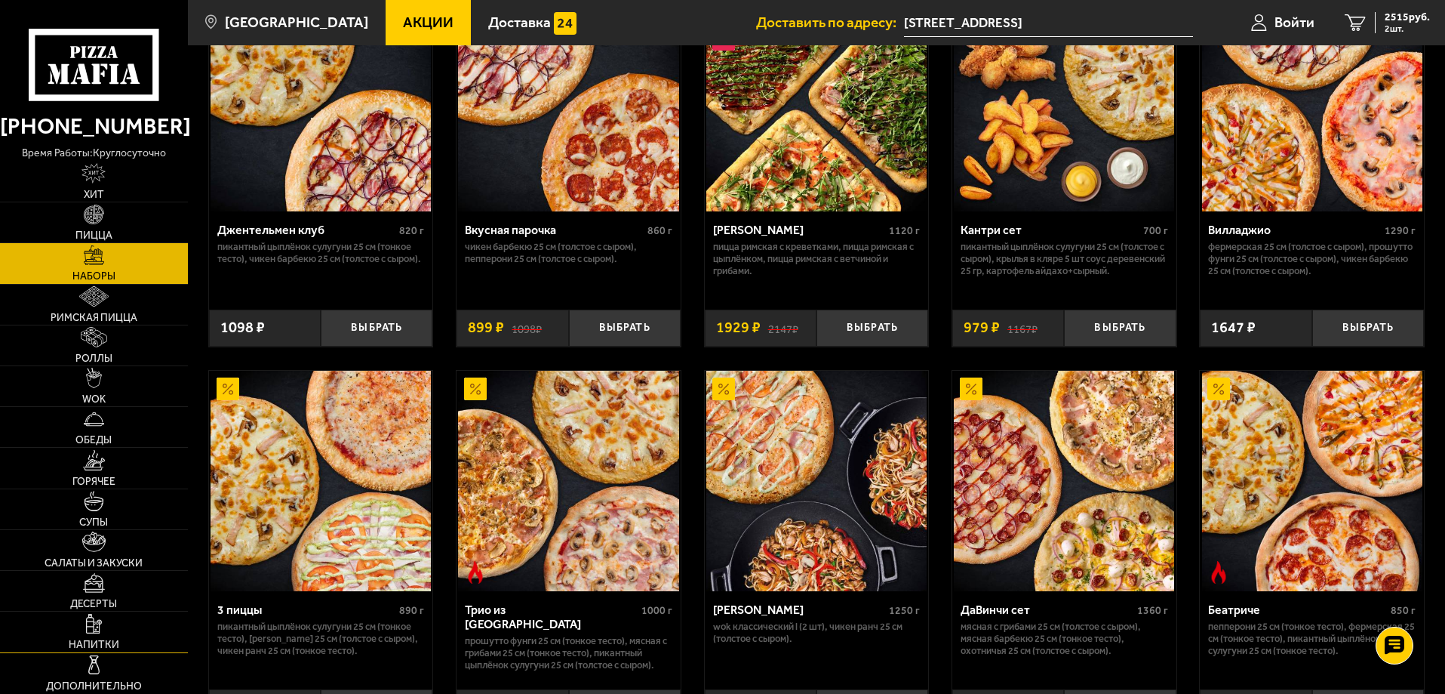
click at [91, 645] on span "Напитки" at bounding box center [94, 644] width 51 height 11
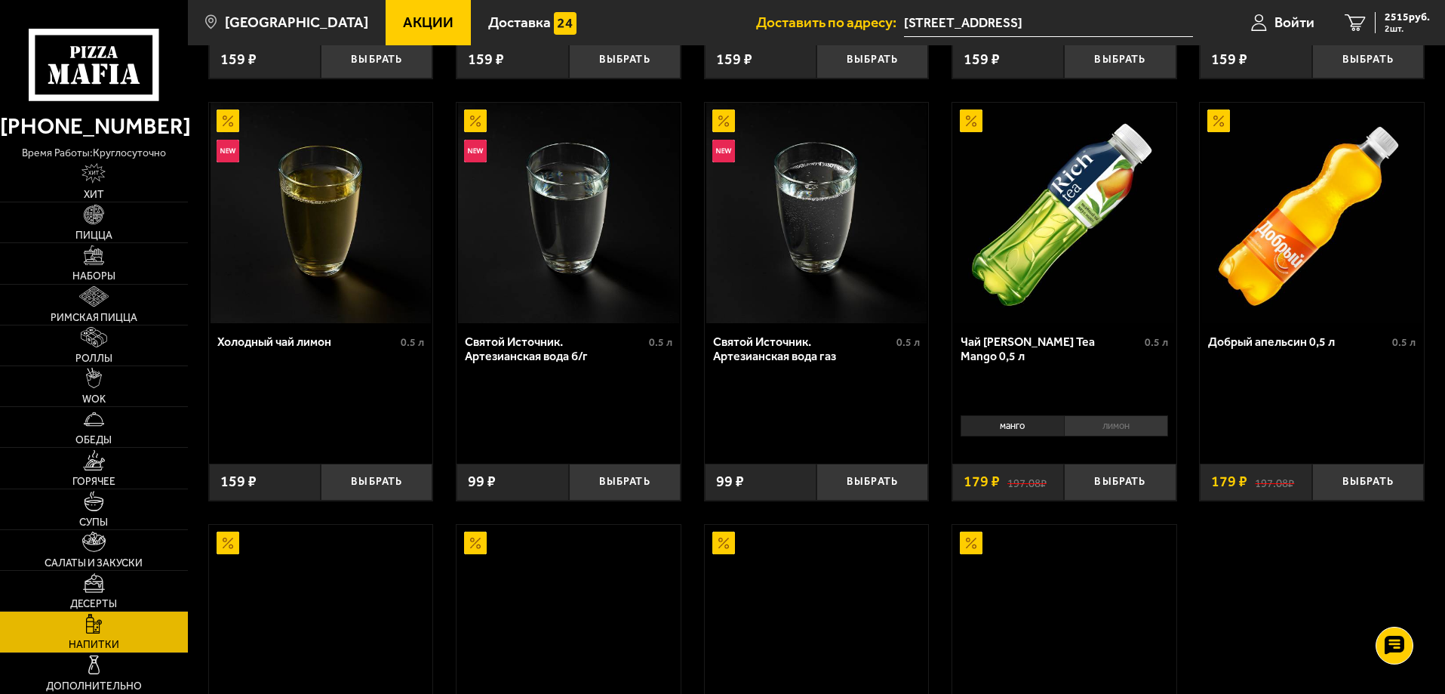
scroll to position [679, 0]
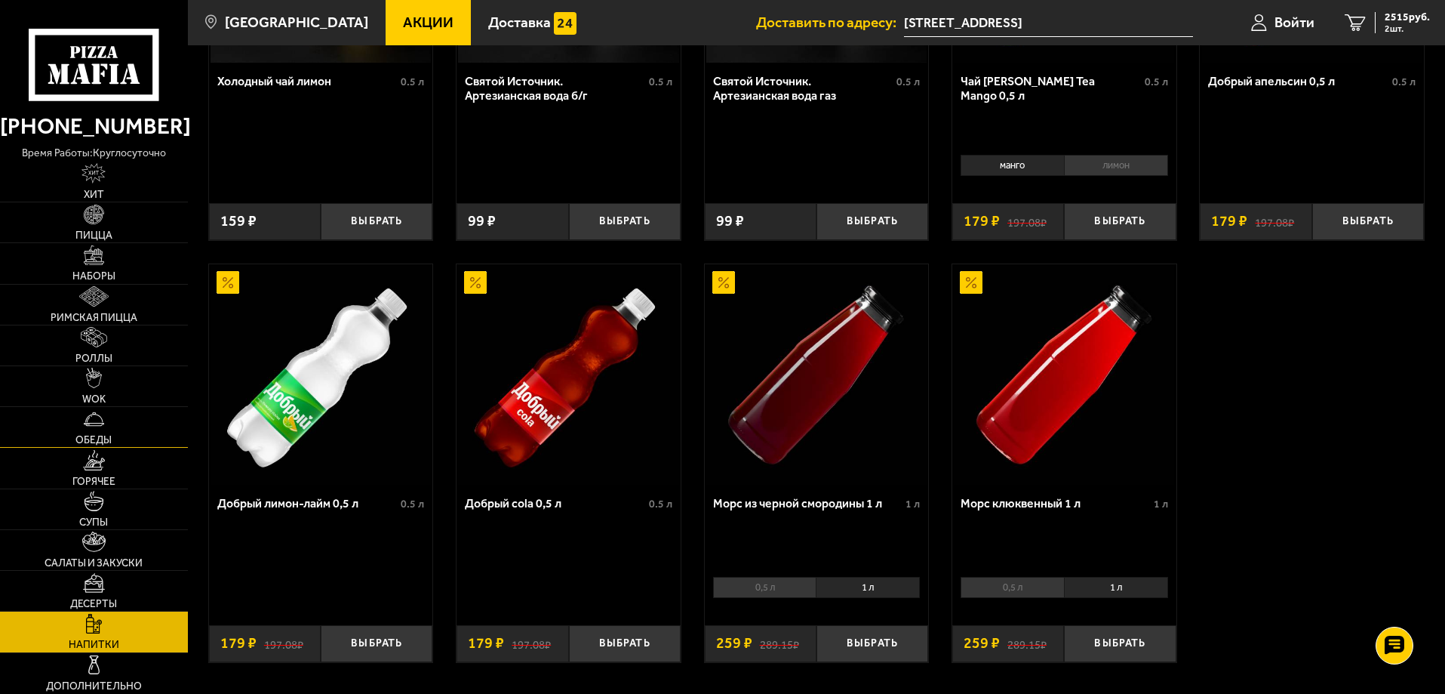
click at [87, 420] on img at bounding box center [94, 419] width 20 height 20
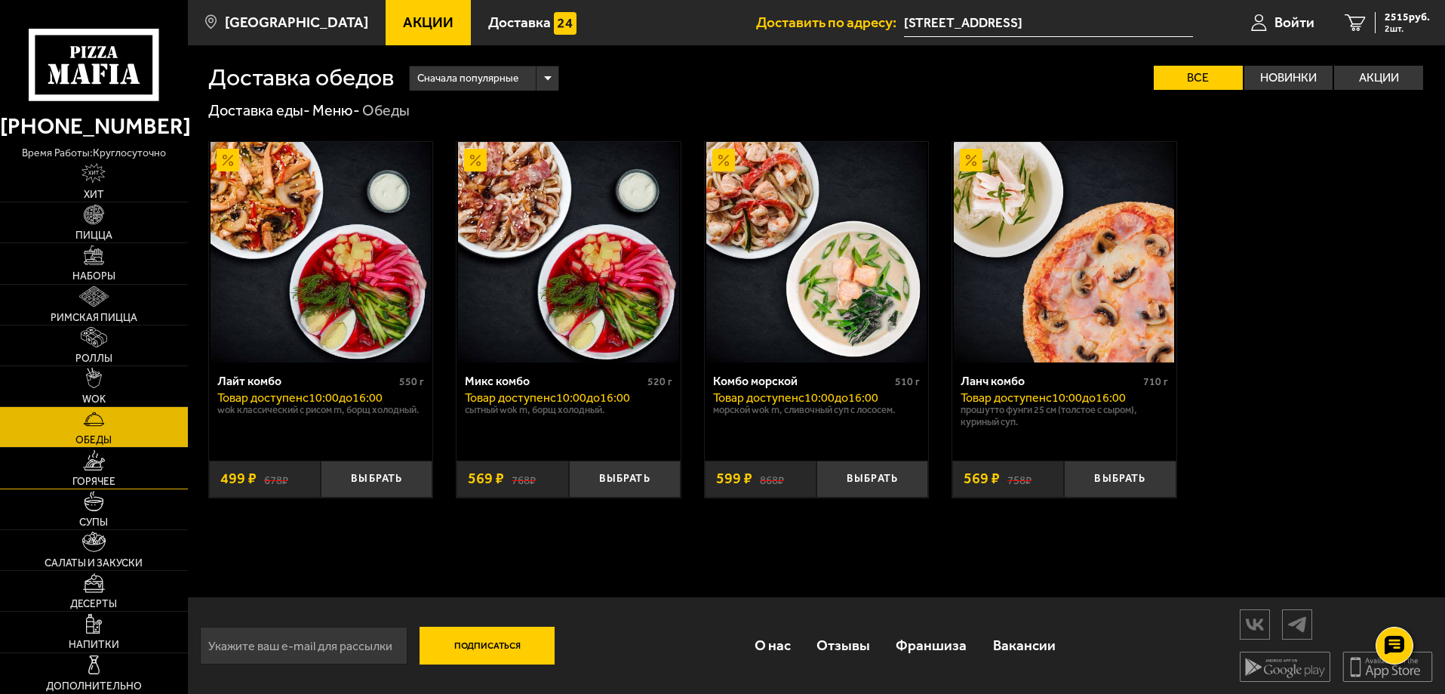
click at [98, 476] on span "Горячее" at bounding box center [93, 481] width 43 height 11
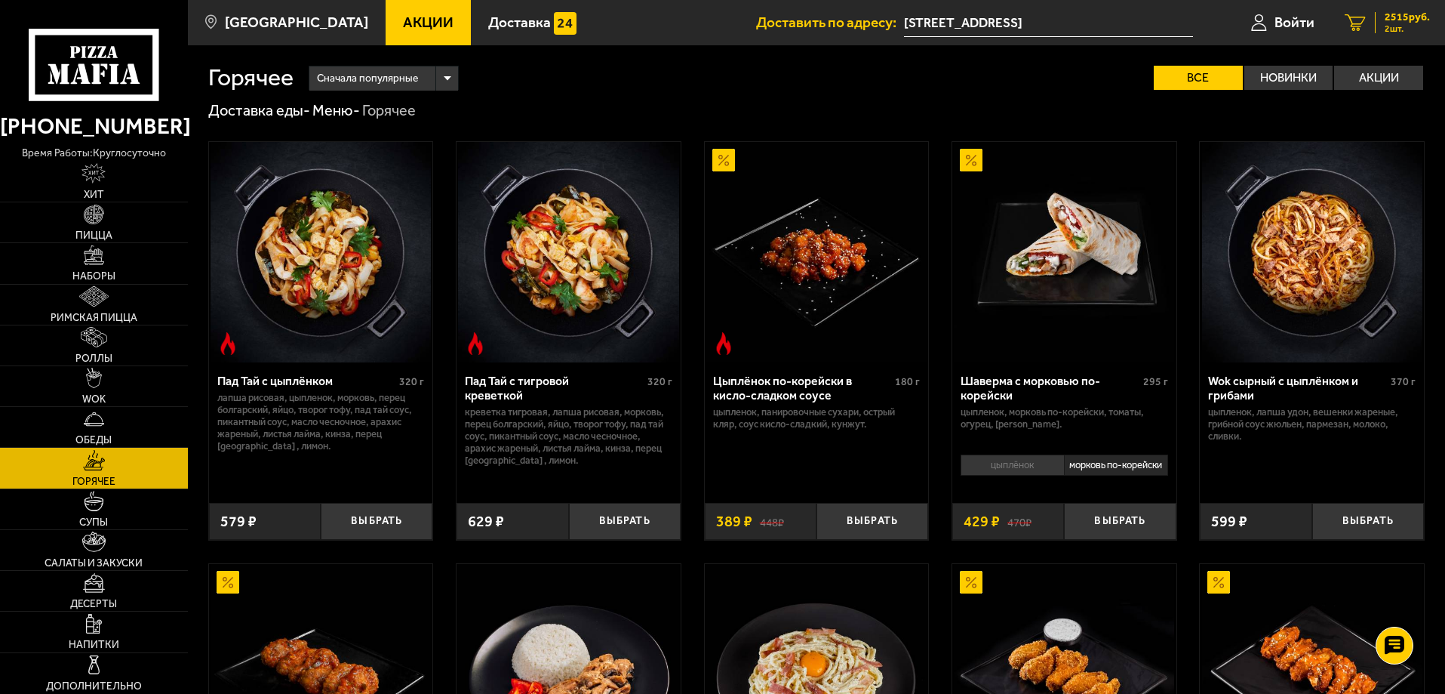
click at [1403, 16] on span "2515 руб." at bounding box center [1407, 17] width 45 height 11
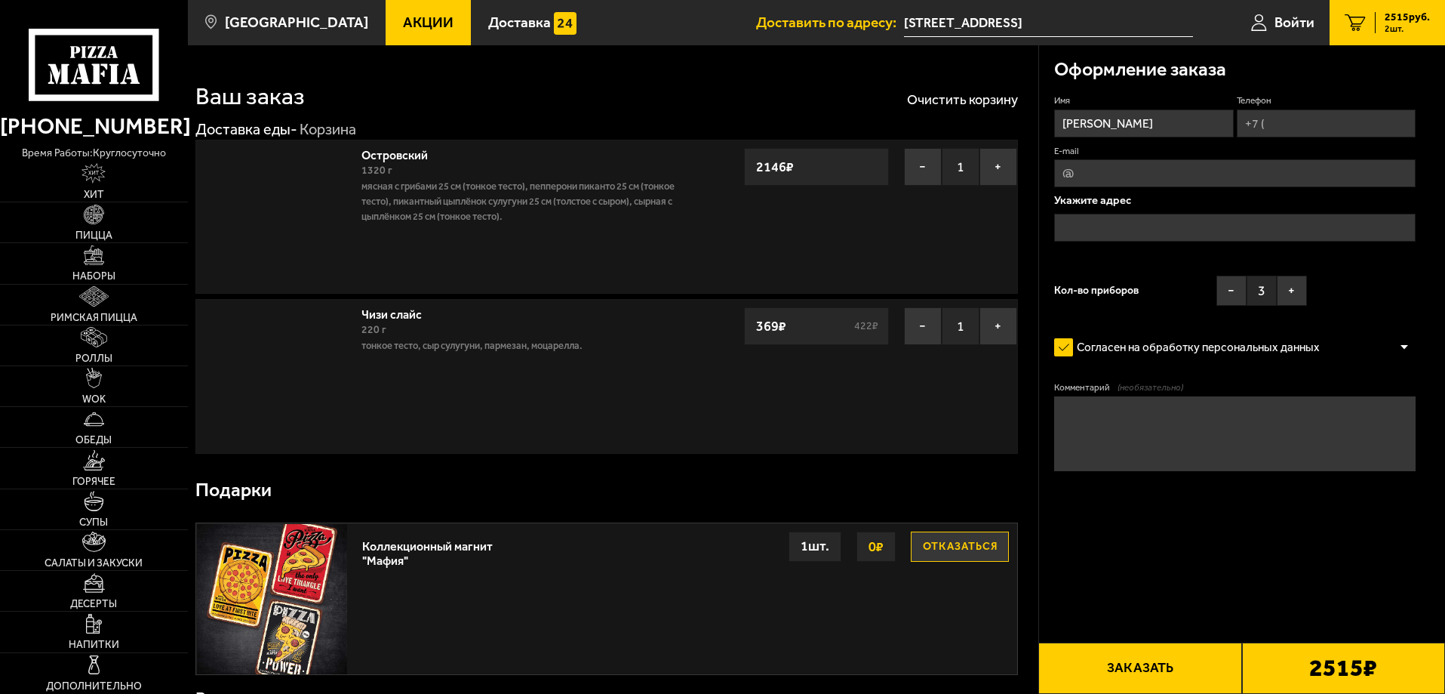
type input "Заставская улица, 33Ж"
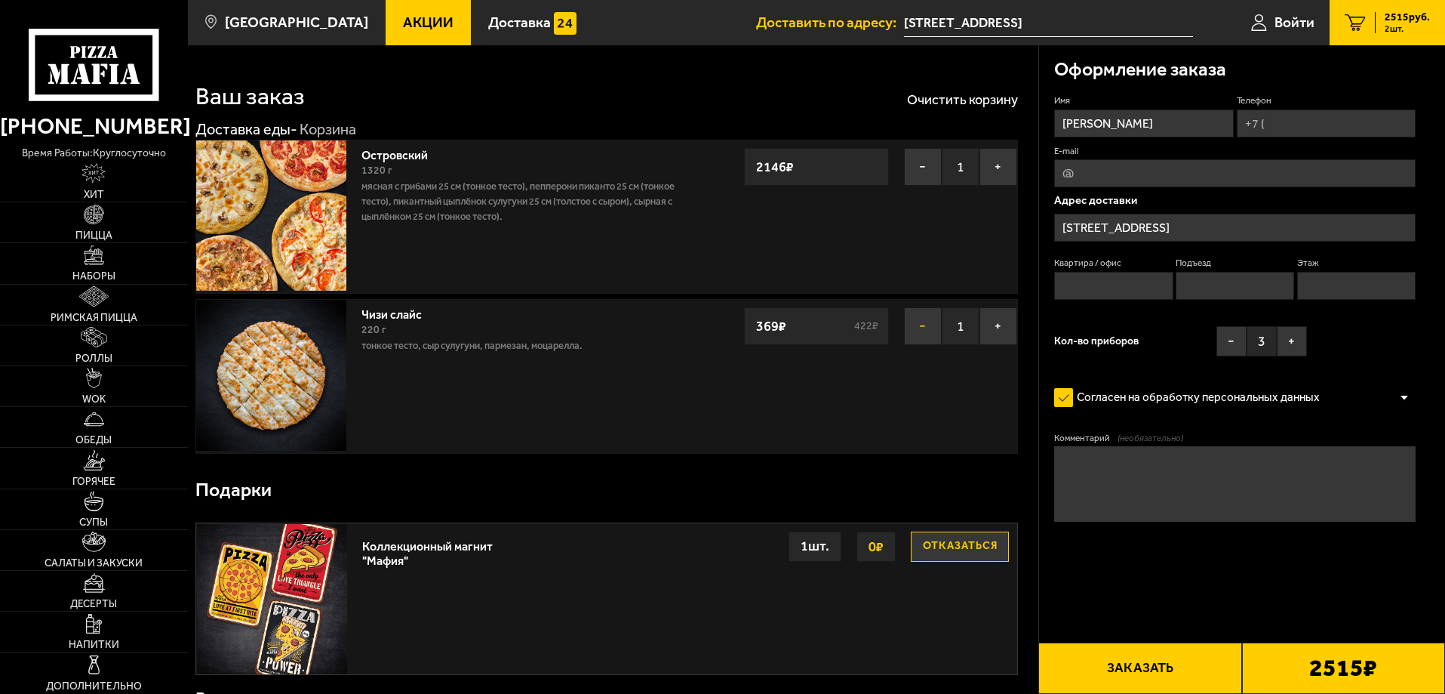
click at [926, 331] on button "−" at bounding box center [923, 326] width 38 height 38
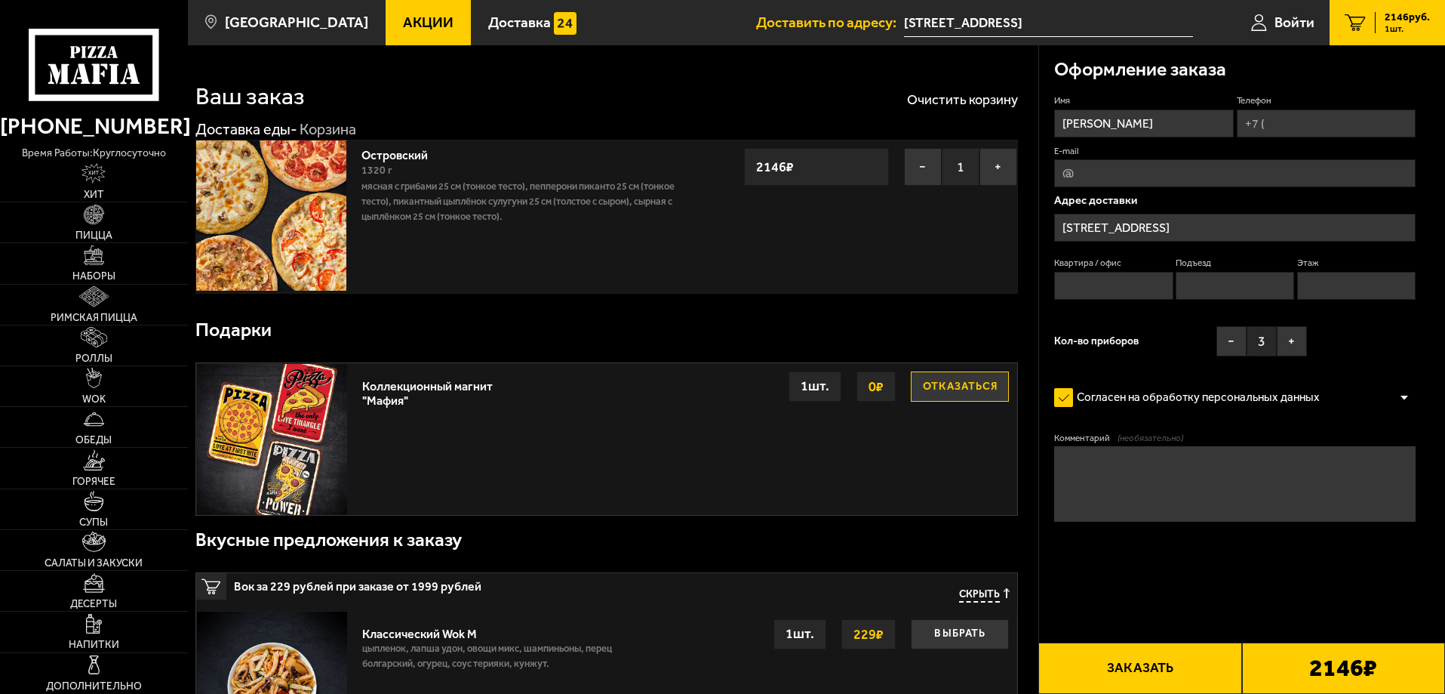
click at [1402, 24] on span "1 шт." at bounding box center [1407, 28] width 45 height 9
click at [1135, 677] on button "Заказать" at bounding box center [1140, 667] width 203 height 51
click at [1276, 122] on input "Телефон" at bounding box center [1326, 123] width 179 height 28
type input "+7 (911) 755-09-37"
type input "Алексей Кириченко"
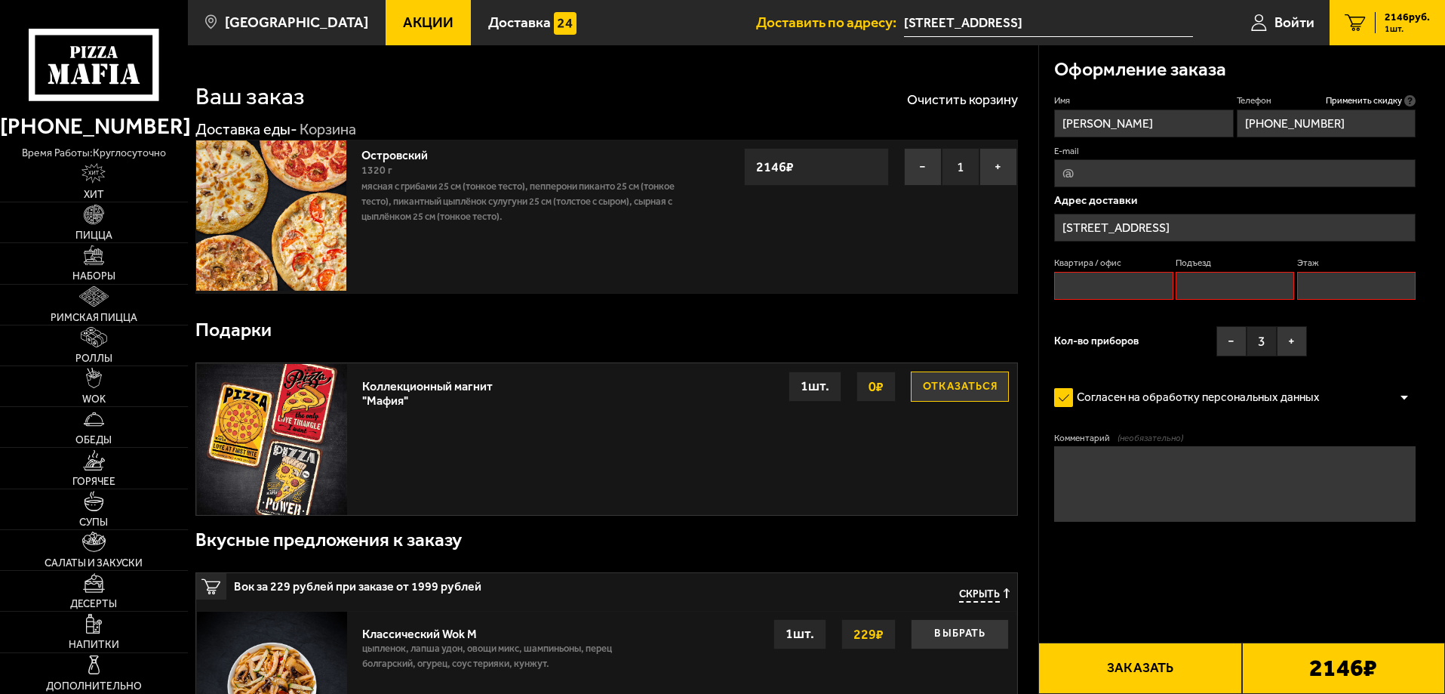
type input "+7 (911) 755-09-37"
click at [1126, 296] on input "Квартира / офис" at bounding box center [1113, 286] width 119 height 28
type input "Офис 411"
click at [1147, 681] on button "Заказать" at bounding box center [1140, 667] width 203 height 51
click at [1404, 399] on div at bounding box center [1404, 397] width 23 height 11
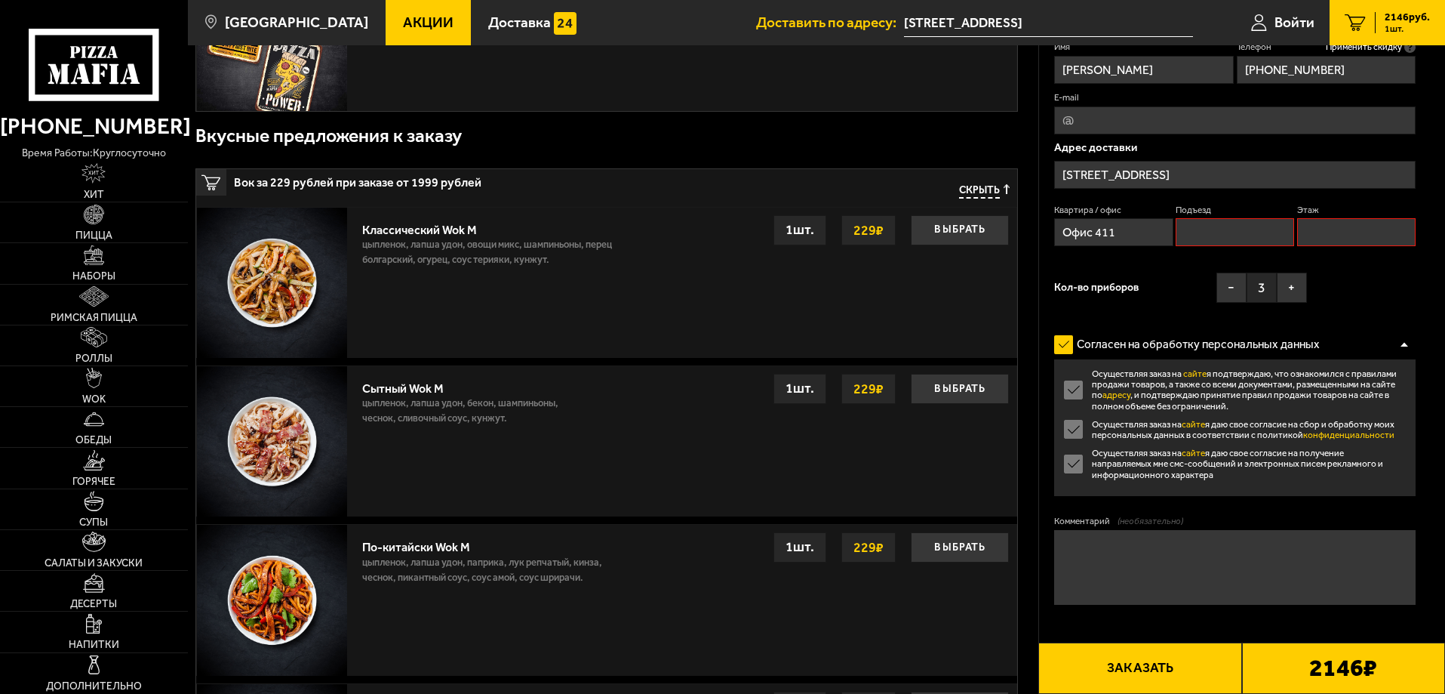
scroll to position [453, 0]
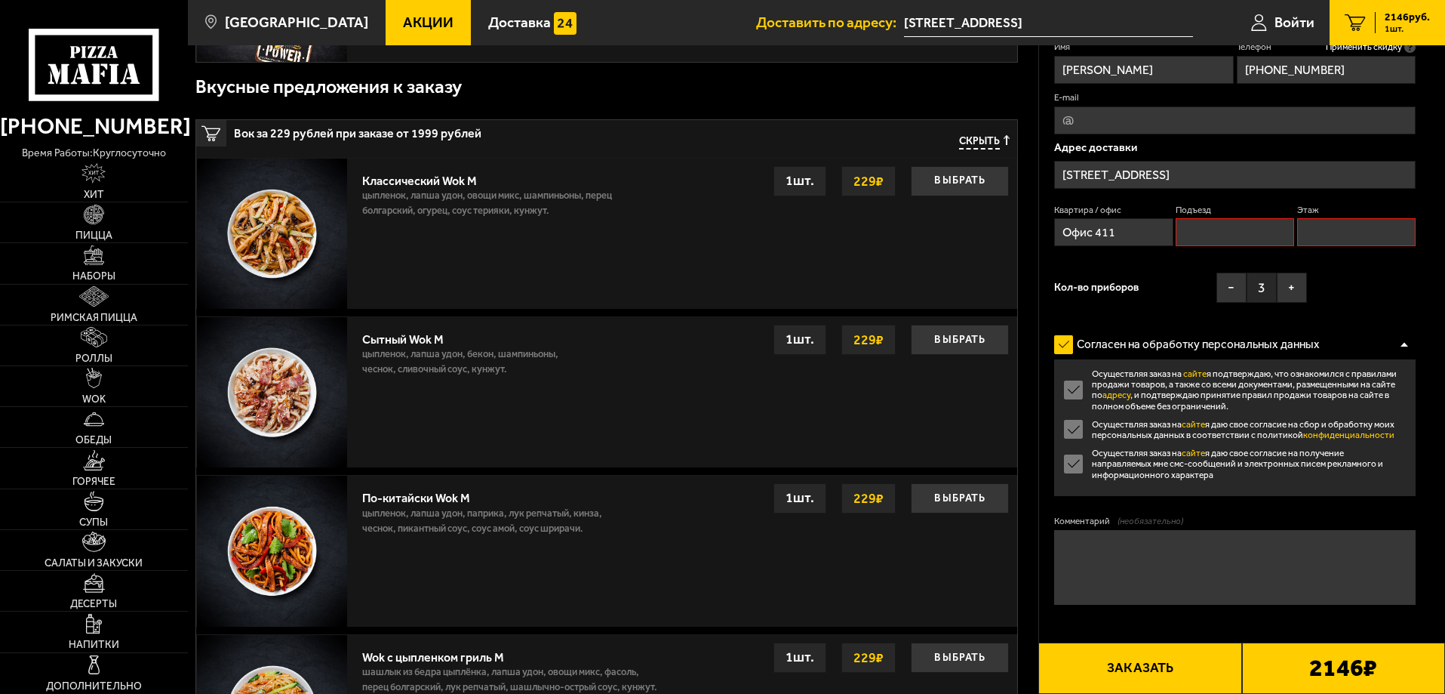
click at [1139, 671] on button "Заказать" at bounding box center [1140, 667] width 203 height 51
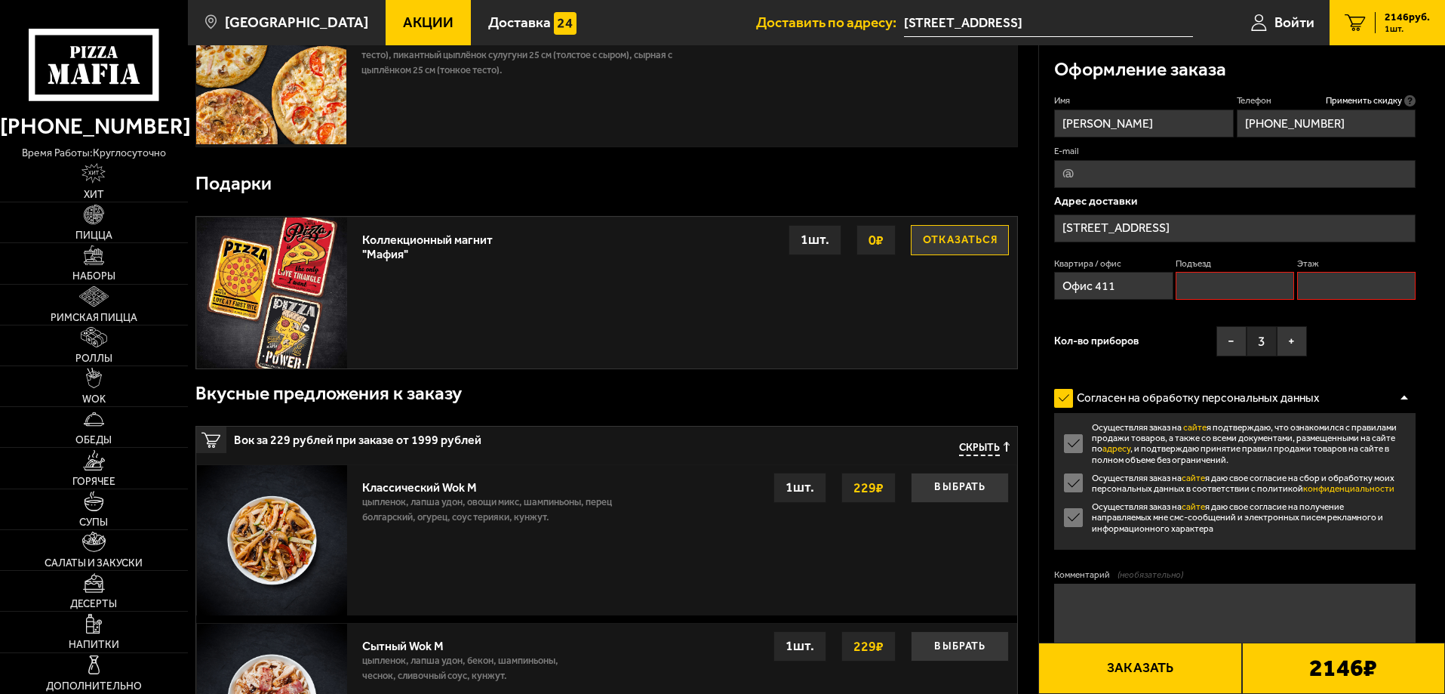
scroll to position [128, 0]
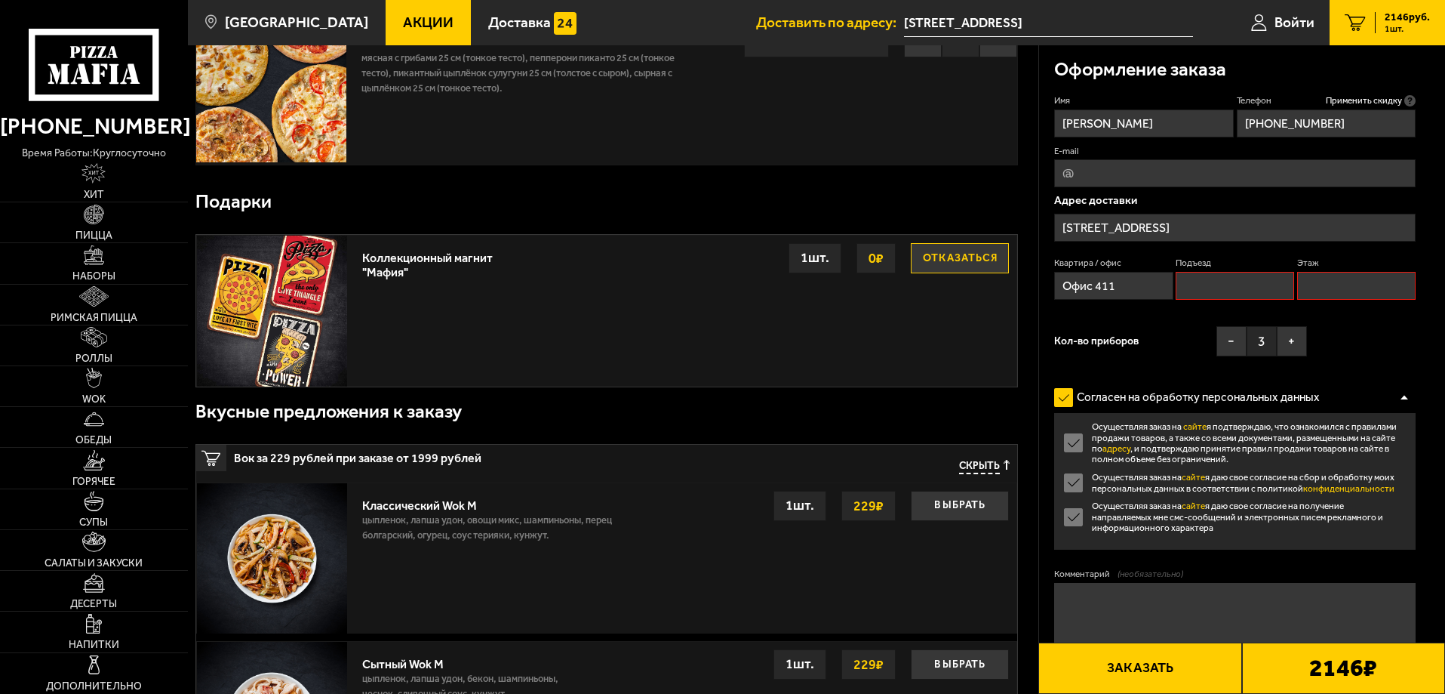
click at [1322, 284] on input "Этаж" at bounding box center [1357, 286] width 119 height 28
type input "4"
click at [1237, 291] on input "Подъезд" at bounding box center [1235, 286] width 119 height 28
type input "1"
click at [1144, 670] on button "Заказать" at bounding box center [1140, 667] width 203 height 51
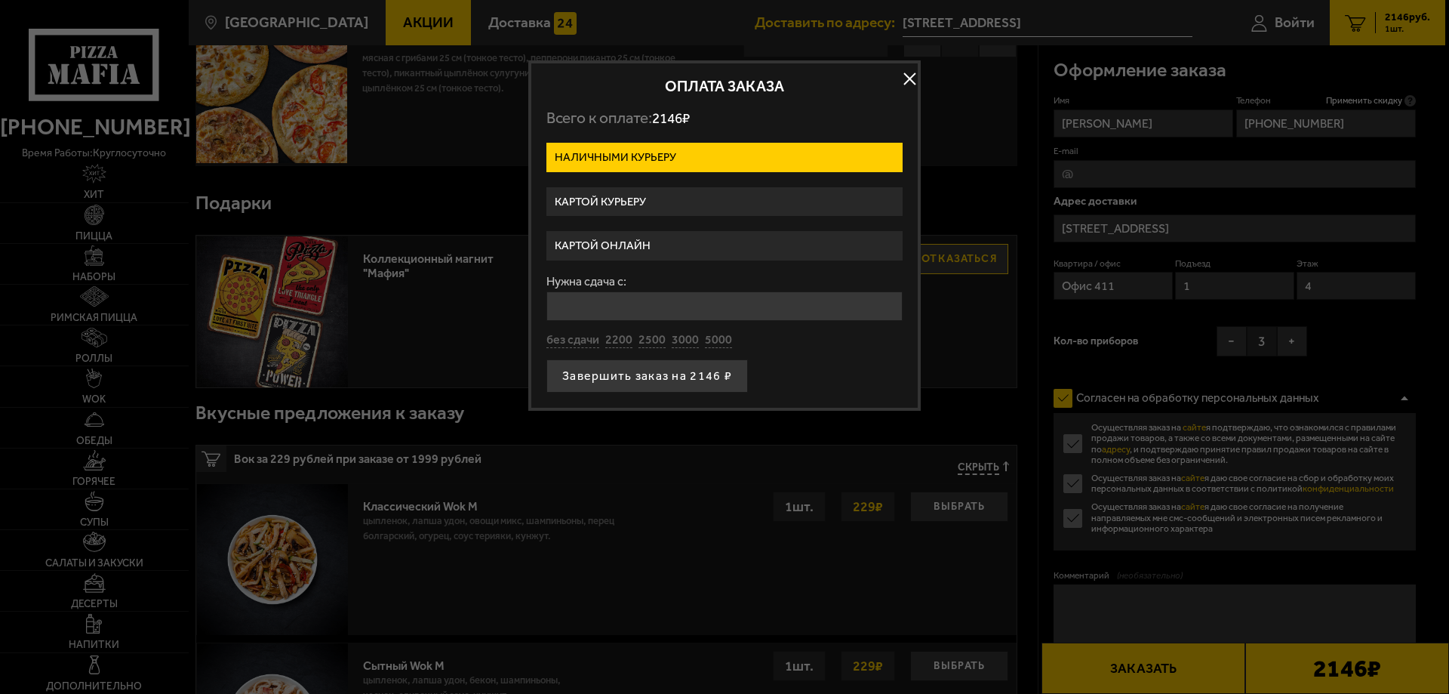
click at [909, 75] on button "button" at bounding box center [909, 79] width 23 height 23
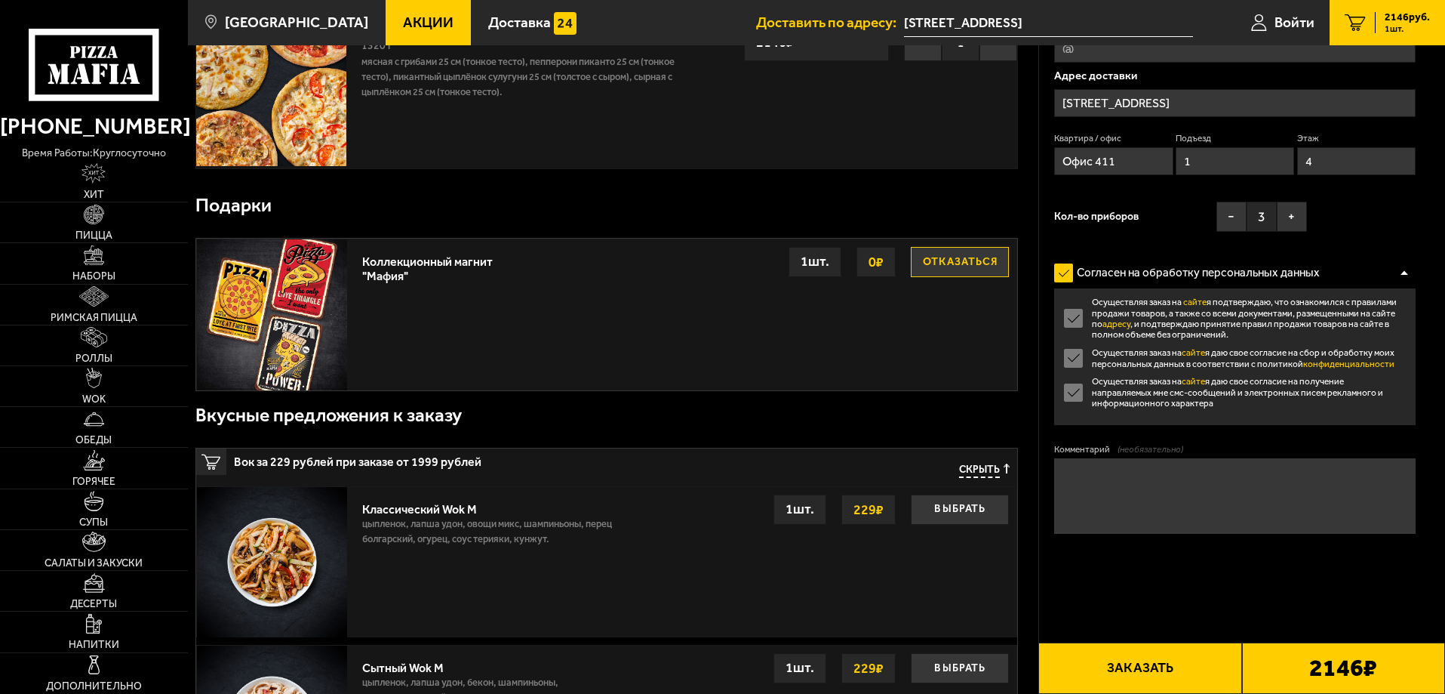
scroll to position [0, 0]
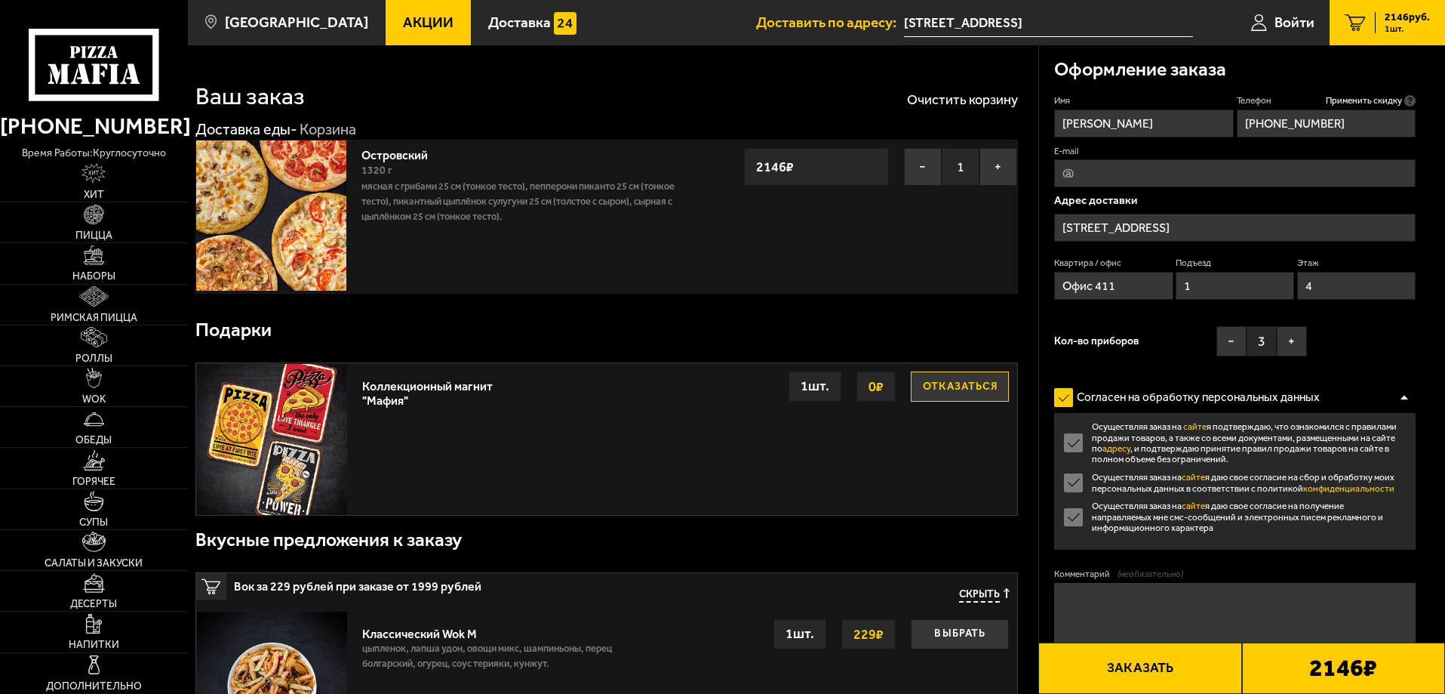
click at [1141, 601] on textarea "Комментарий (необязательно)" at bounding box center [1235, 620] width 362 height 75
type textarea "2 октября с 11 до 12 часов."
click at [1156, 657] on button "Заказать" at bounding box center [1140, 667] width 203 height 51
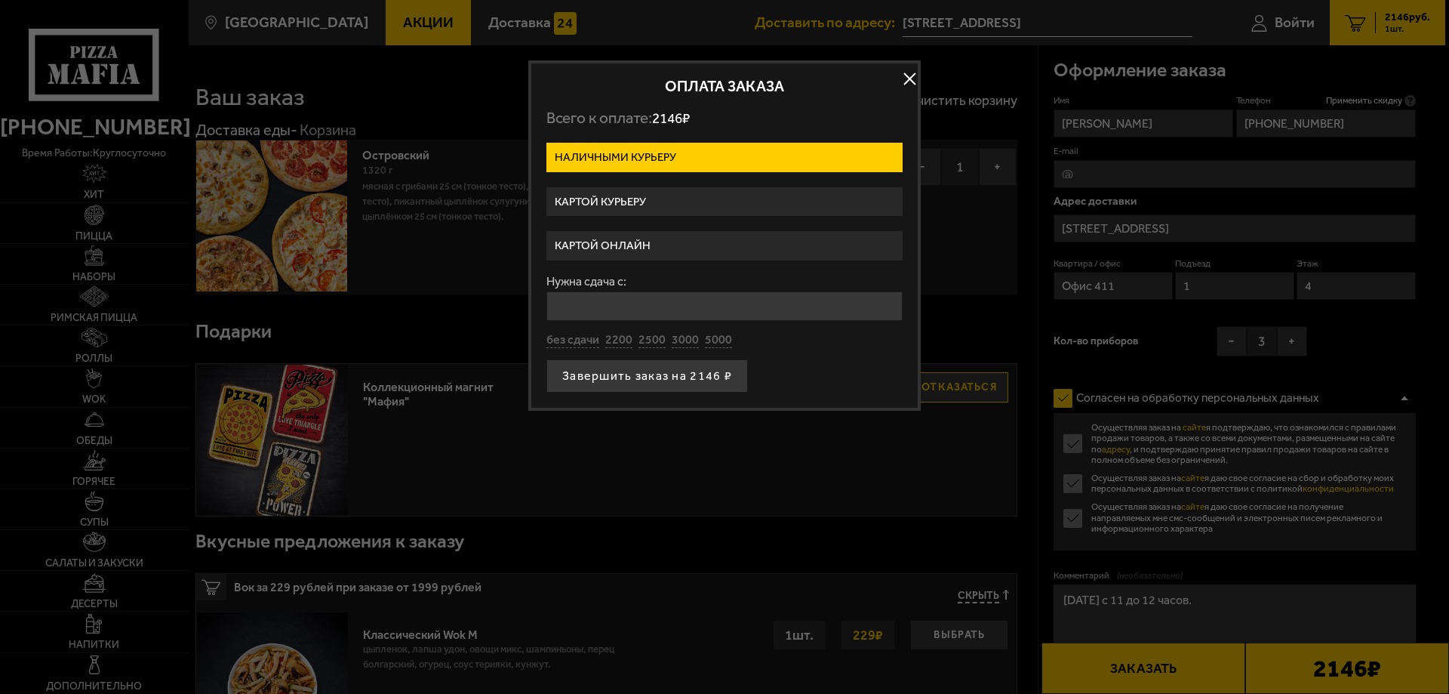
click at [605, 245] on label "Картой онлайн" at bounding box center [724, 245] width 356 height 29
click at [0, 0] on input "Картой онлайн" at bounding box center [0, 0] width 0 height 0
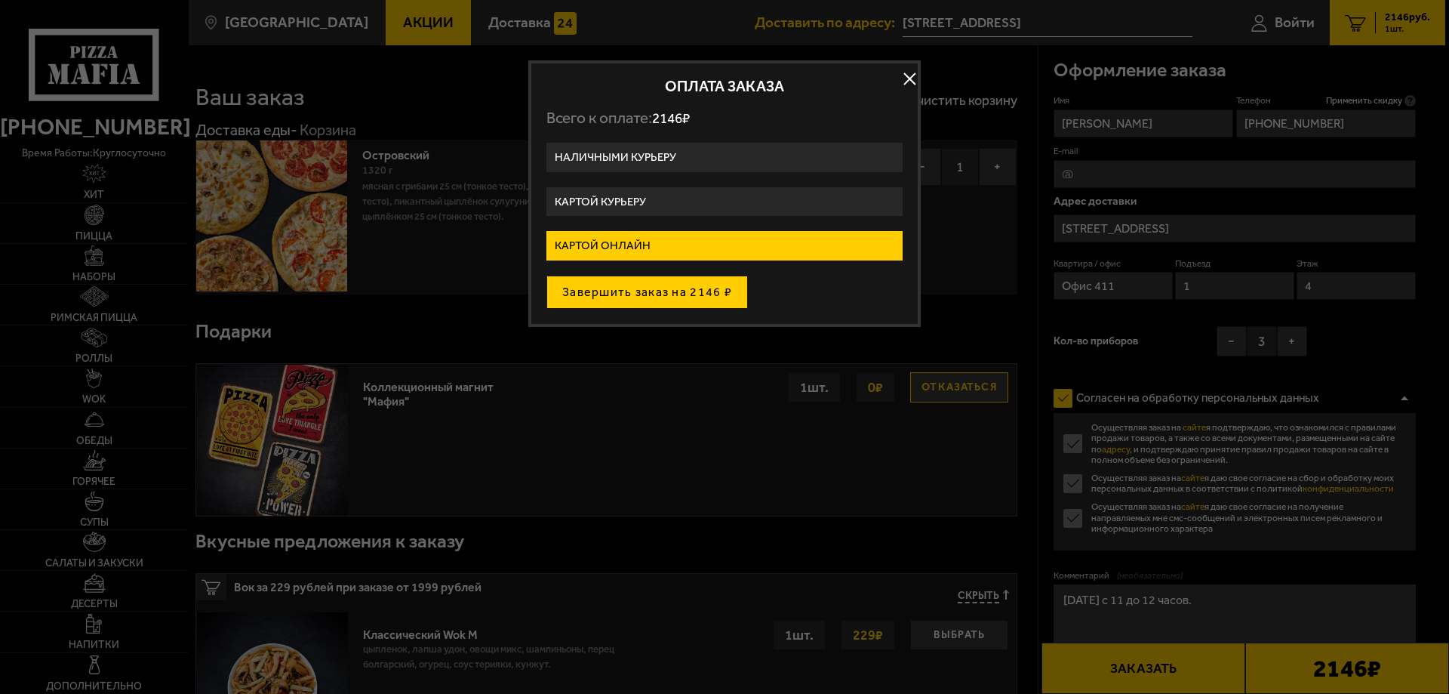
click at [621, 291] on button "Завершить заказ на 2146 ₽" at bounding box center [647, 292] width 202 height 33
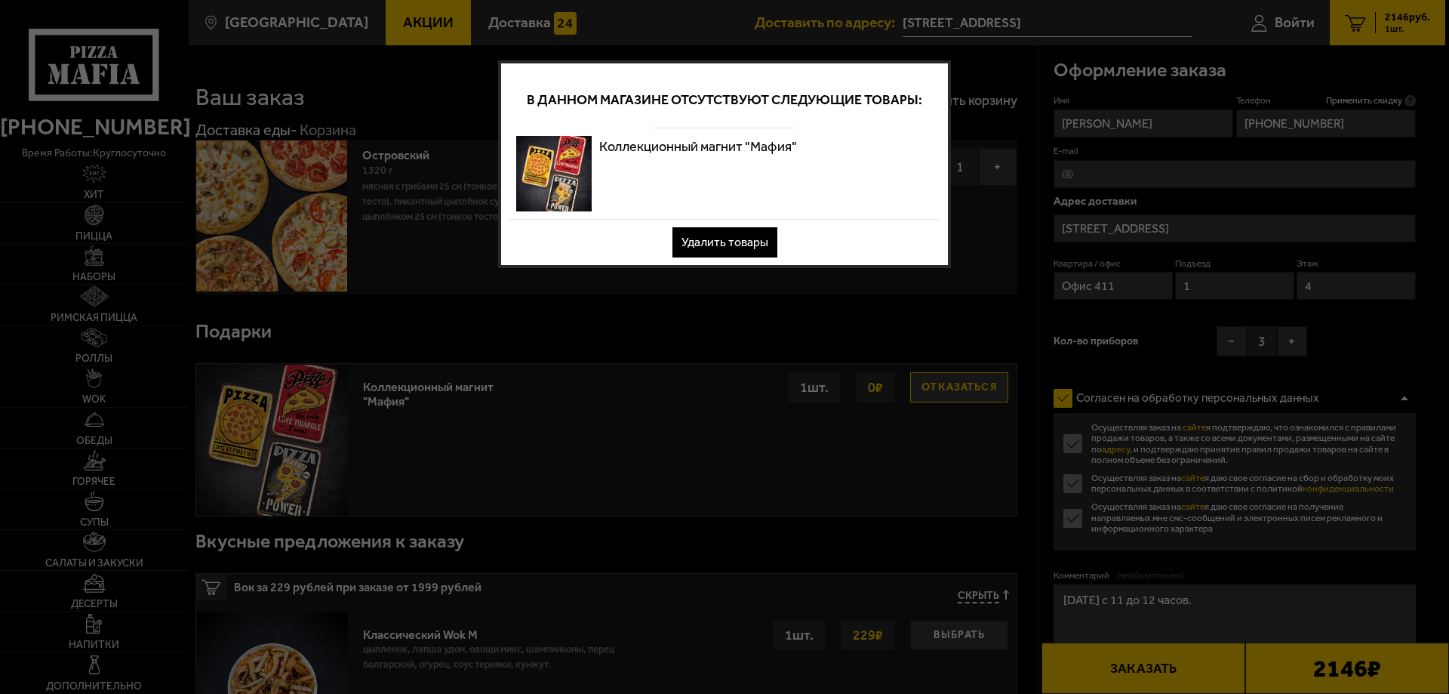
click at [722, 239] on button "Удалить товары" at bounding box center [725, 242] width 105 height 30
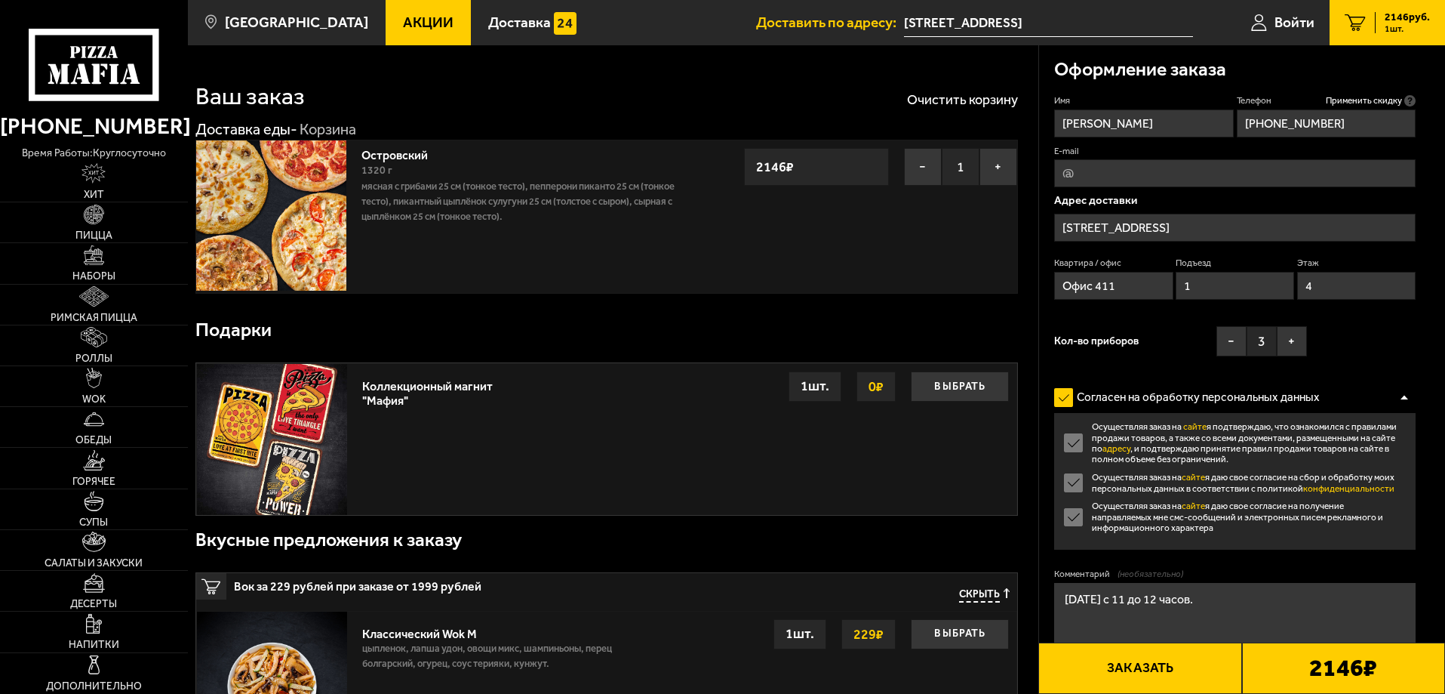
click at [1183, 657] on button "Заказать" at bounding box center [1140, 667] width 203 height 51
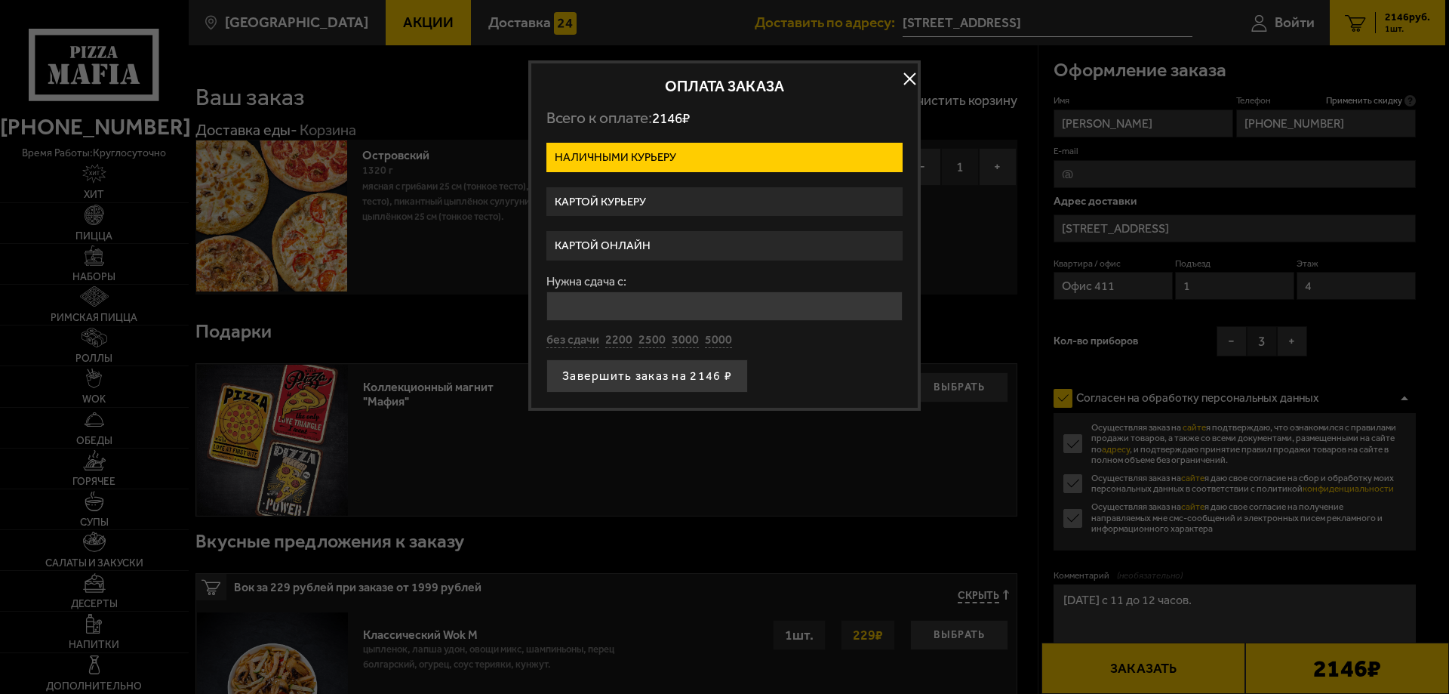
click at [651, 246] on label "Картой онлайн" at bounding box center [724, 245] width 356 height 29
click at [0, 0] on input "Картой онлайн" at bounding box center [0, 0] width 0 height 0
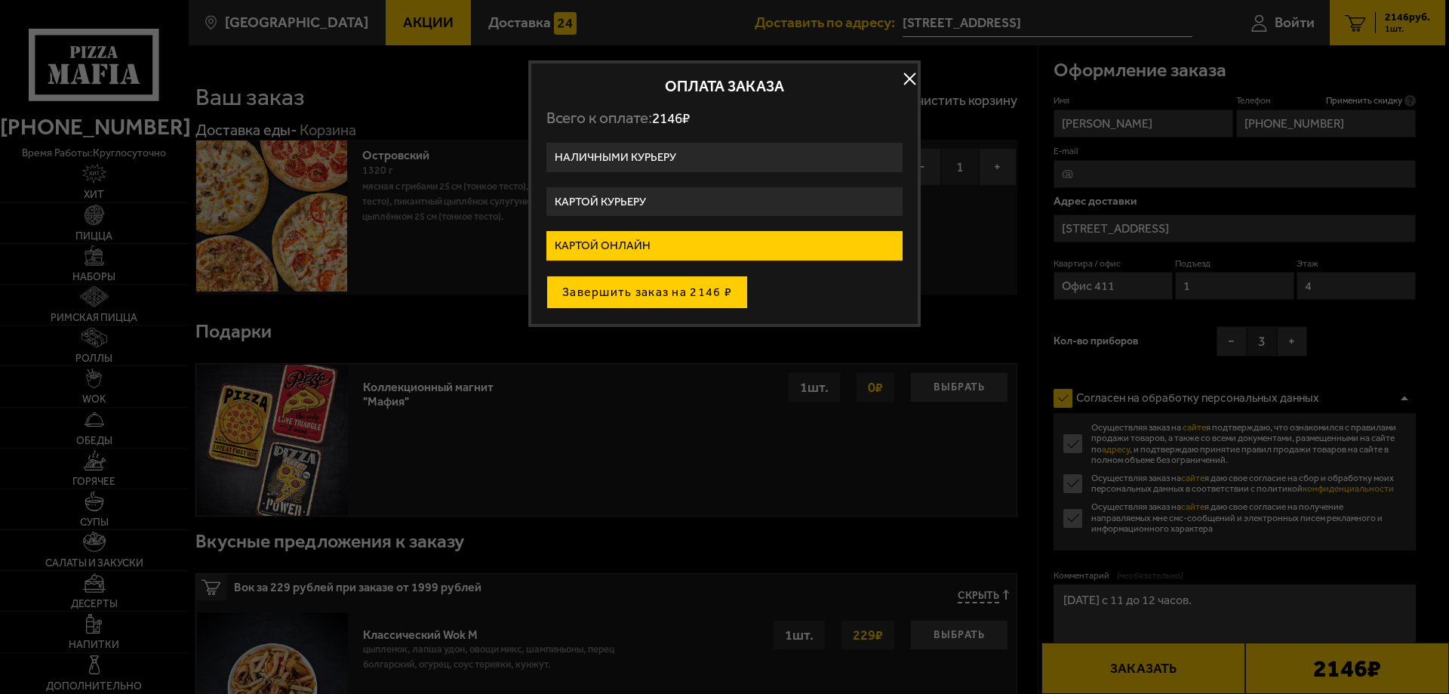
click at [659, 292] on button "Завершить заказ на 2146 ₽" at bounding box center [647, 292] width 202 height 33
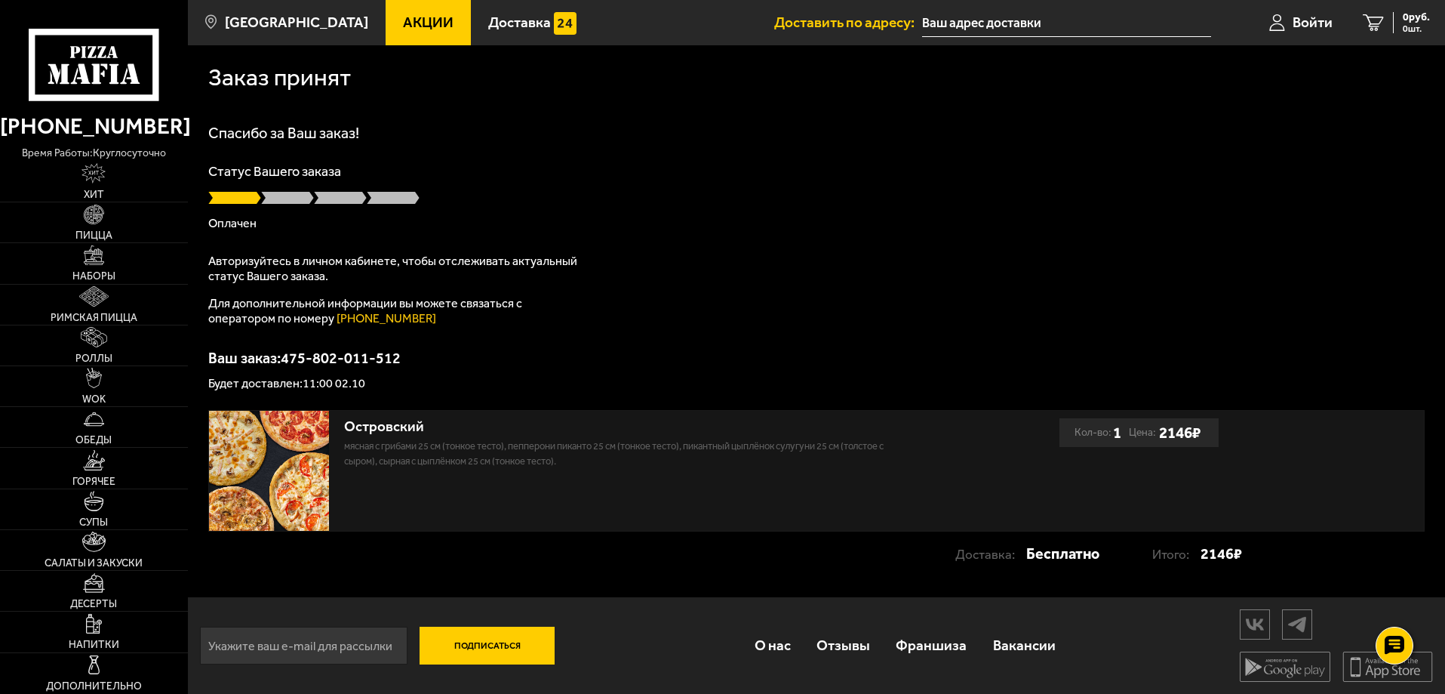
click at [232, 385] on p "Будет доставлен: 11:00 02.10" at bounding box center [816, 383] width 1217 height 12
drag, startPoint x: 389, startPoint y: 424, endPoint x: 414, endPoint y: 428, distance: 25.9
click at [414, 428] on div "Островский" at bounding box center [629, 426] width 570 height 17
drag, startPoint x: 365, startPoint y: 428, endPoint x: 427, endPoint y: 433, distance: 62.1
click at [427, 433] on div "Островский" at bounding box center [629, 426] width 570 height 17
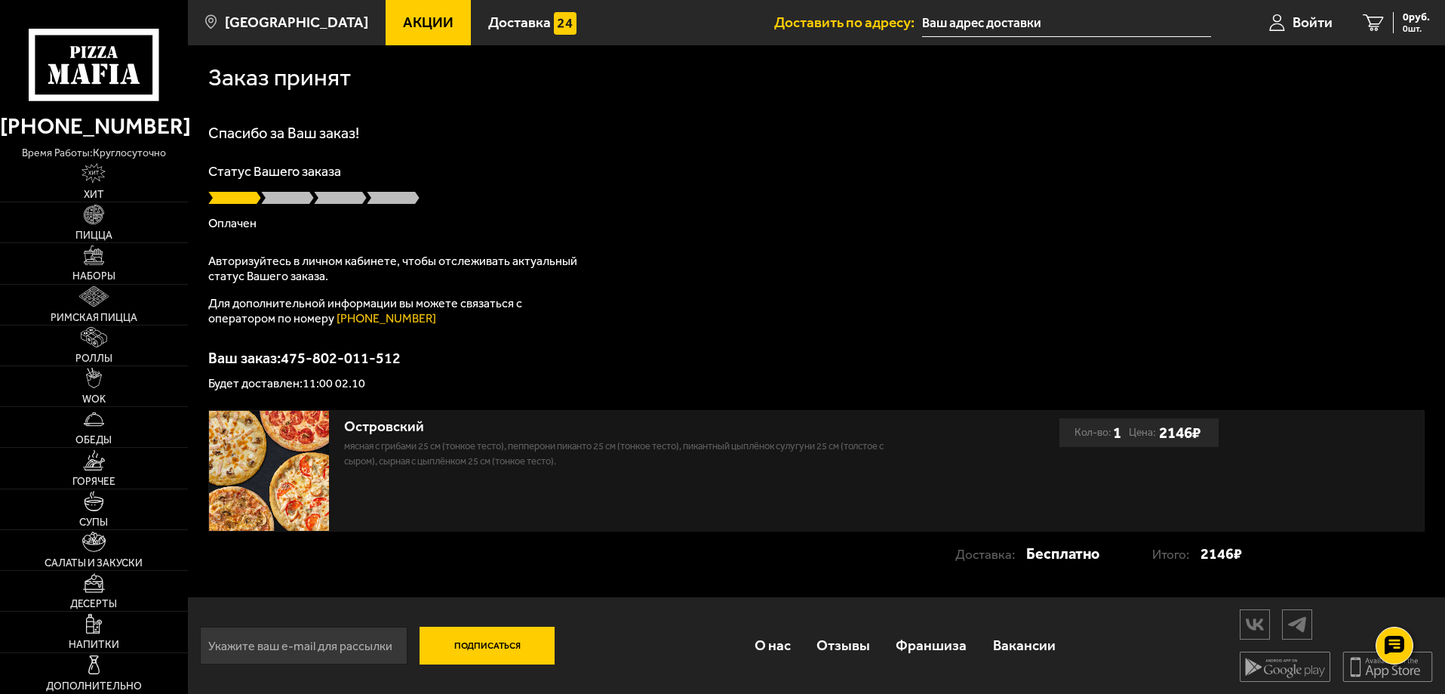
click at [391, 442] on p "Мясная с грибами 25 см (тонкое тесто), Пепперони Пиканто 25 см (тонкое тесто), …" at bounding box center [629, 454] width 570 height 30
drag, startPoint x: 359, startPoint y: 429, endPoint x: 406, endPoint y: 426, distance: 47.0
click at [406, 426] on div "Островский" at bounding box center [629, 426] width 570 height 17
drag, startPoint x: 214, startPoint y: 383, endPoint x: 320, endPoint y: 384, distance: 106.4
click at [320, 384] on p "Будет доставлен: 11:00 02.10" at bounding box center [816, 383] width 1217 height 12
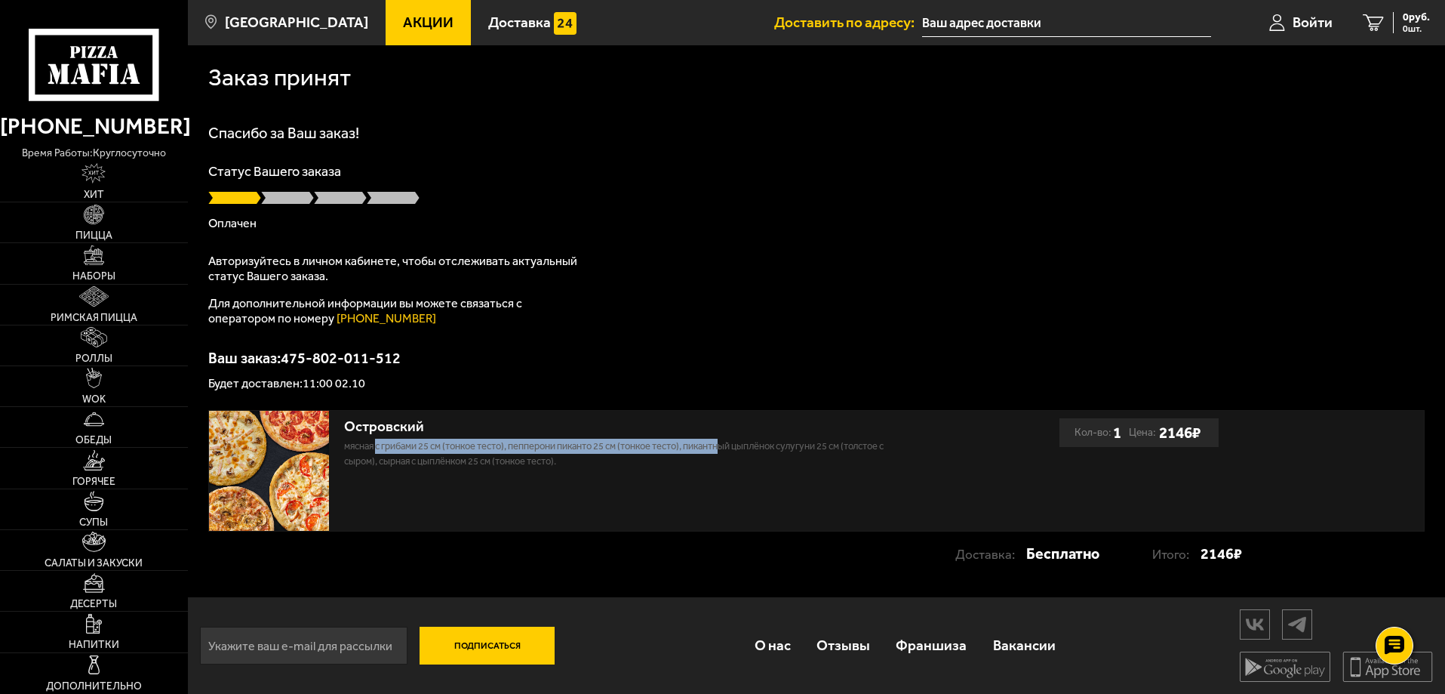
drag, startPoint x: 379, startPoint y: 446, endPoint x: 731, endPoint y: 448, distance: 352.5
click at [731, 448] on p "Мясная с грибами 25 см (тонкое тесто), Пепперони Пиканто 25 см (тонкое тесто), …" at bounding box center [629, 454] width 570 height 30
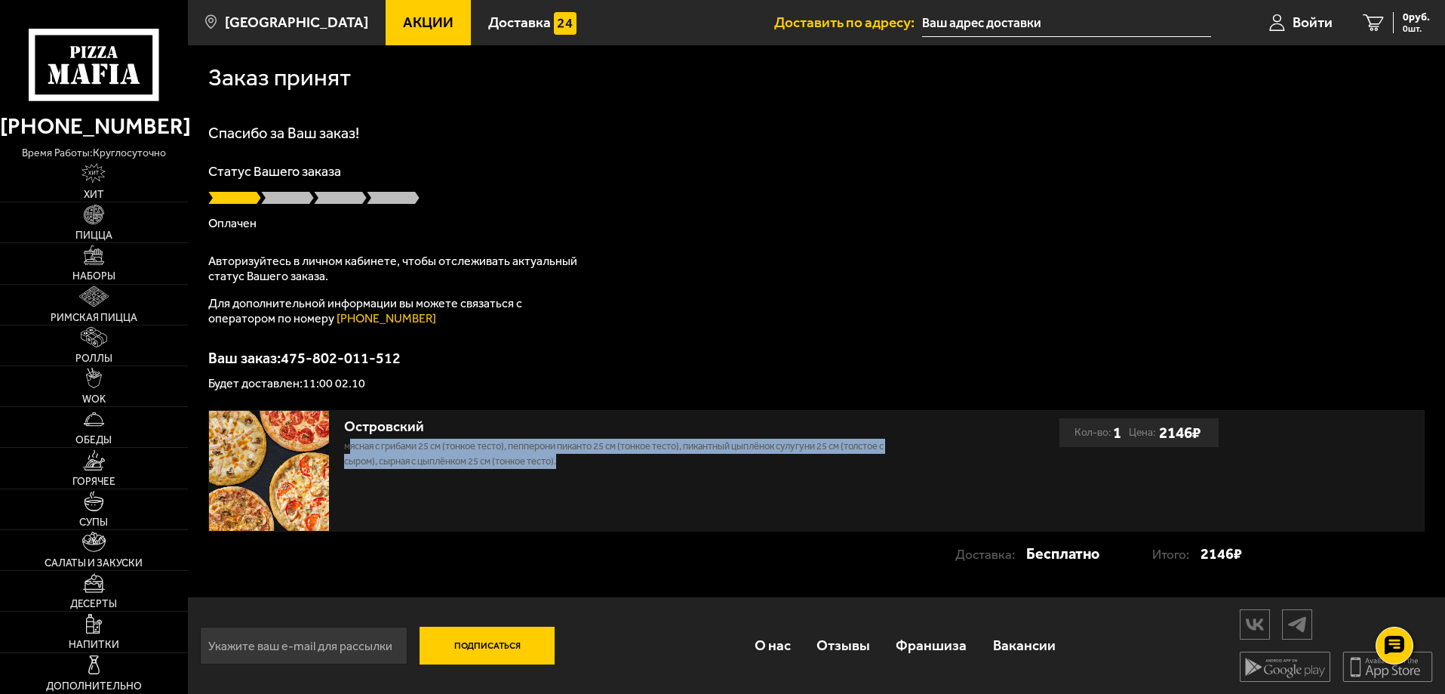
drag, startPoint x: 352, startPoint y: 448, endPoint x: 593, endPoint y: 468, distance: 241.6
click at [593, 468] on p "Мясная с грибами 25 см (тонкое тесто), Пепперони Пиканто 25 см (тонкое тесто), …" at bounding box center [629, 454] width 570 height 30
click at [89, 675] on link "Дополнительно" at bounding box center [94, 673] width 188 height 40
